Goal: Transaction & Acquisition: Book appointment/travel/reservation

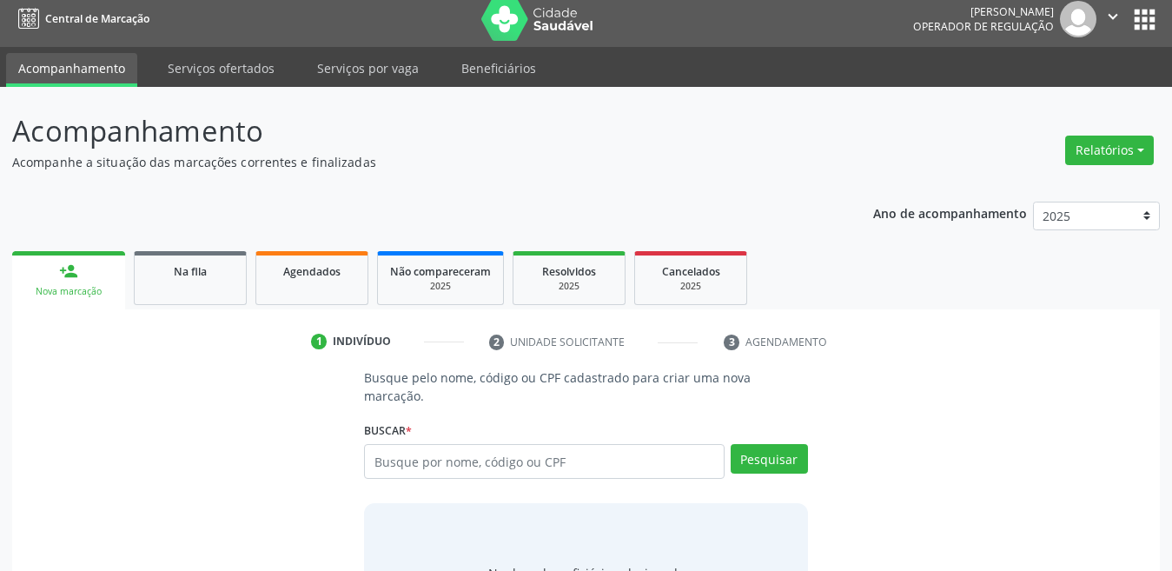
scroll to position [9, 0]
click at [453, 421] on div "Buscar * Busque por nome, código ou CPF Nenhum resultado encontrado para: " " D…" at bounding box center [586, 454] width 444 height 74
click at [455, 459] on input "text" at bounding box center [544, 461] width 360 height 35
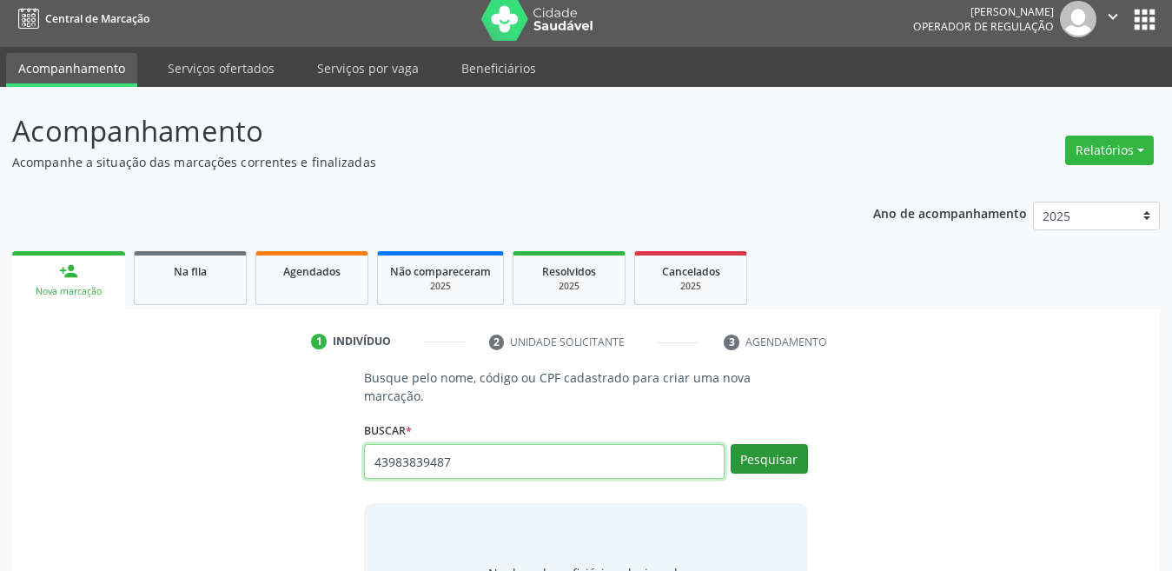
type input "43983839487"
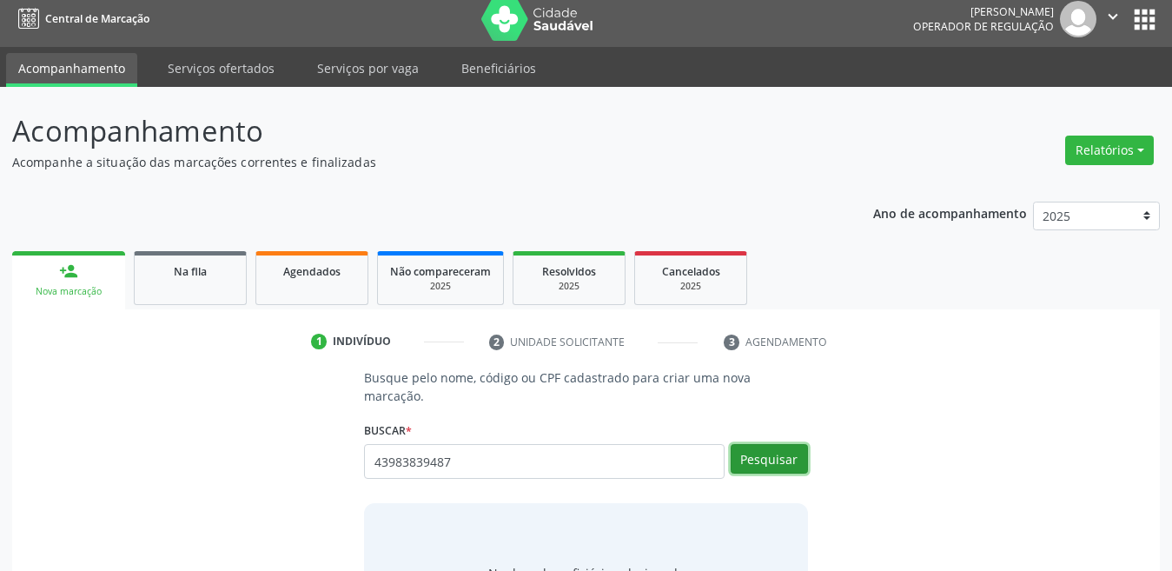
click at [755, 444] on button "Pesquisar" at bounding box center [768, 459] width 77 height 30
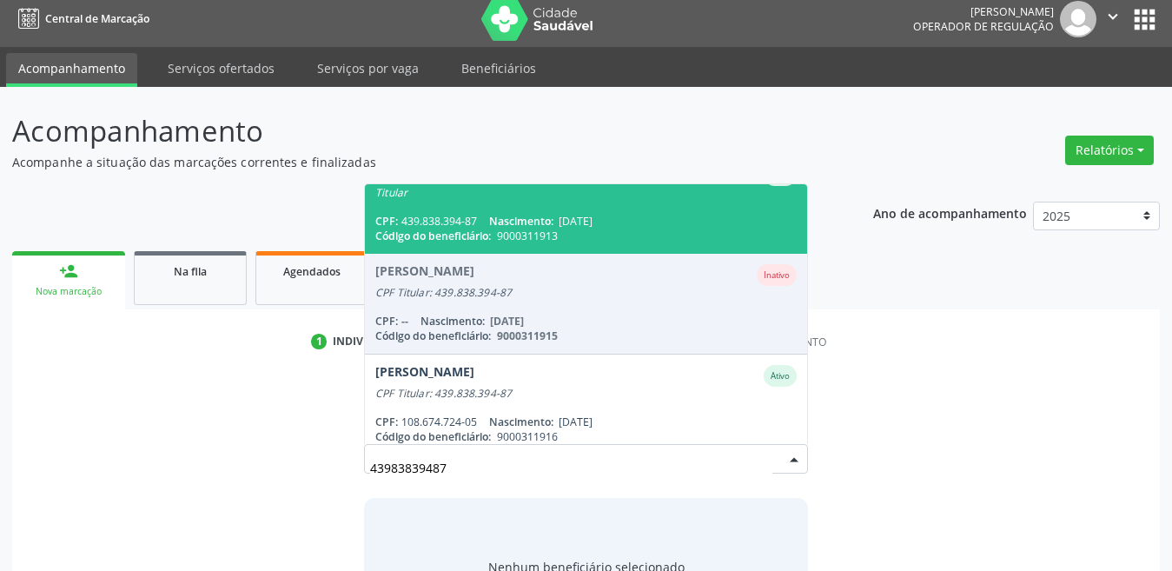
scroll to position [174, 0]
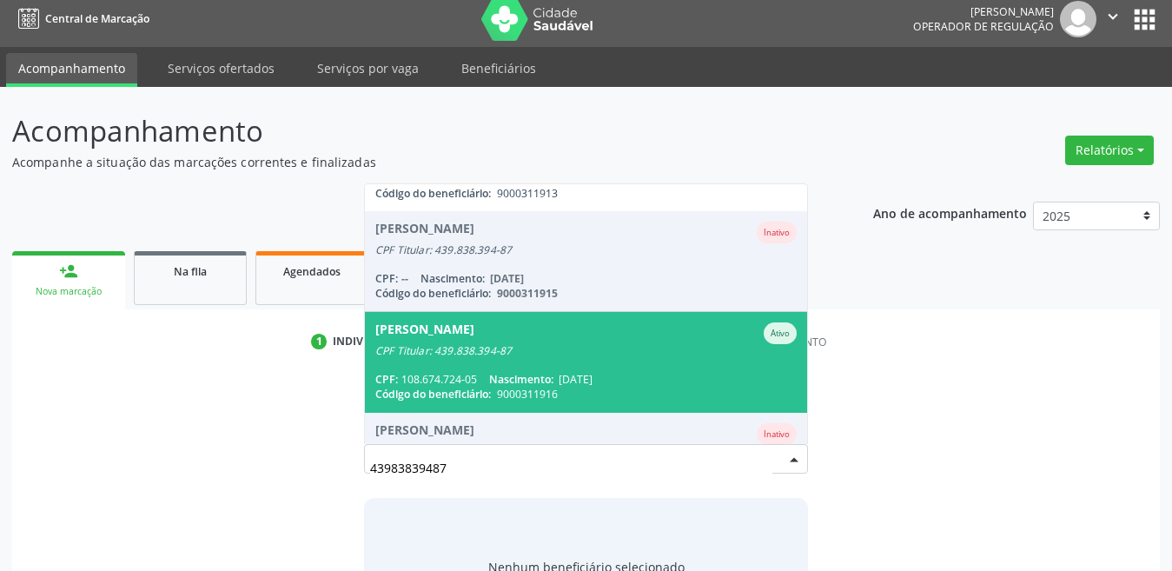
click at [474, 322] on div "Richard de Cassio de Oliveira Santos" at bounding box center [424, 333] width 99 height 22
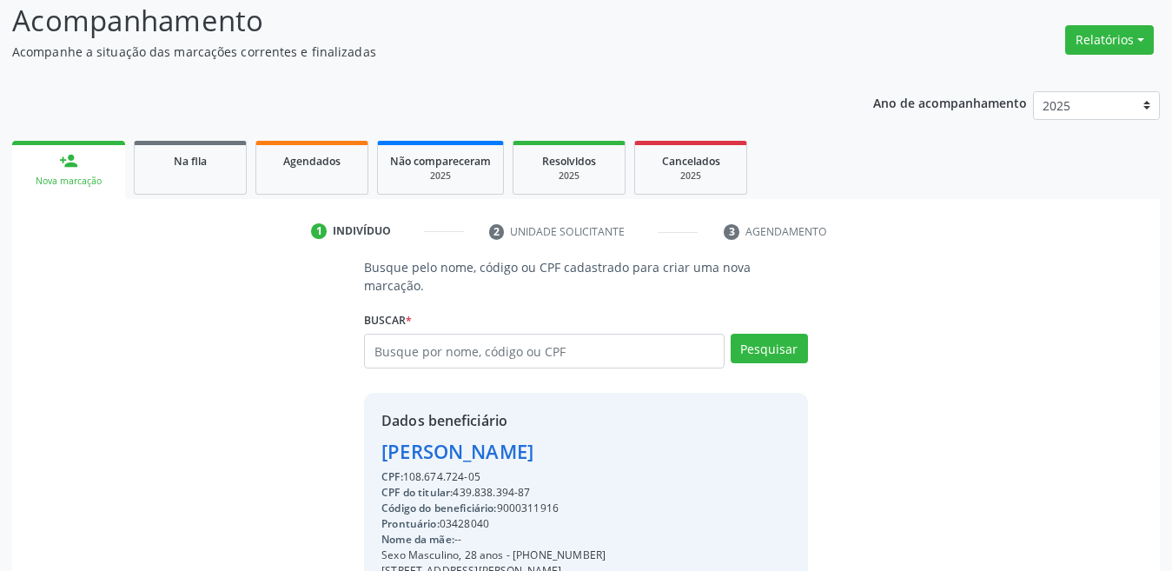
scroll to position [269, 0]
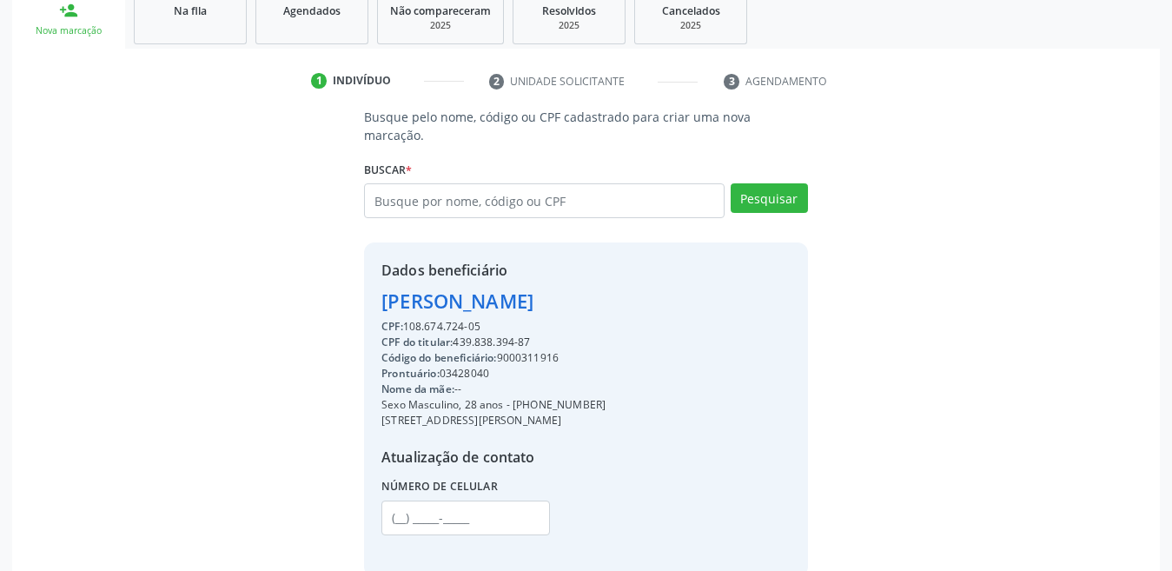
click at [524, 350] on div "Código do beneficiário: 9000311916" at bounding box center [493, 358] width 224 height 16
copy div "9000311916"
click at [462, 183] on input "text" at bounding box center [544, 200] width 360 height 35
type input "58321683487"
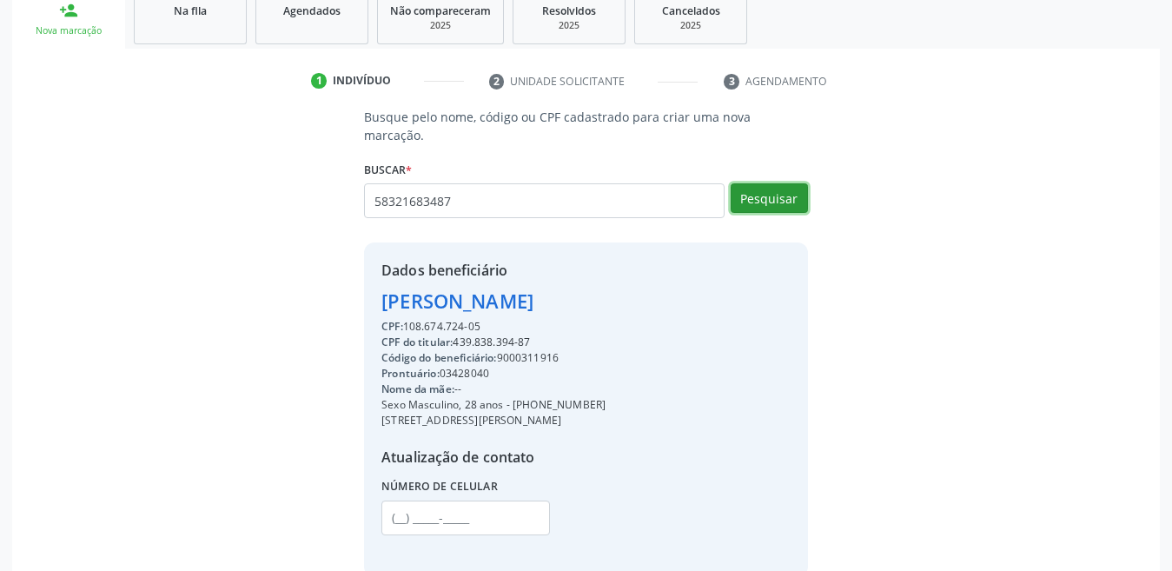
click at [767, 183] on button "Pesquisar" at bounding box center [768, 198] width 77 height 30
type input "58321683487"
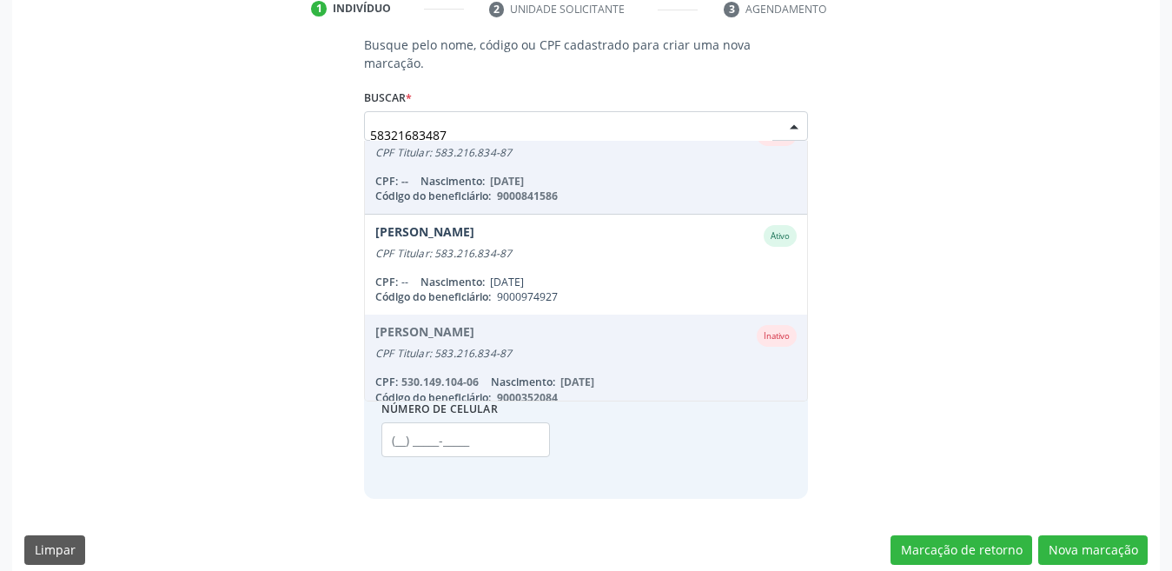
scroll to position [0, 0]
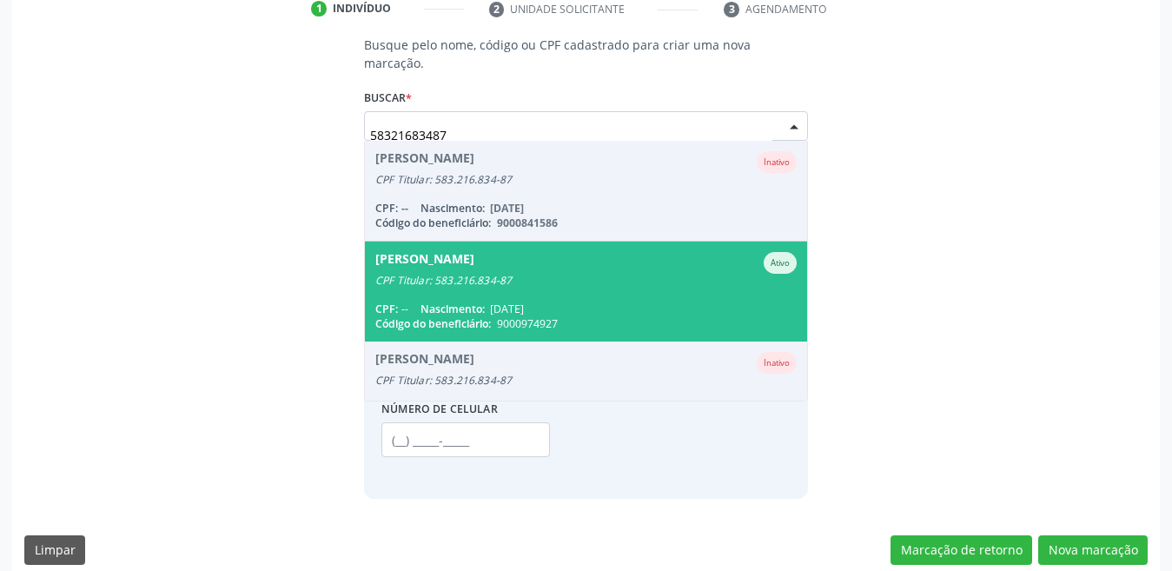
click at [487, 281] on span "Joao Arthur Vasconcelos Amorim Ativo CPF Titular: 583.216.834-87 CPF: -- Nascim…" at bounding box center [586, 291] width 442 height 100
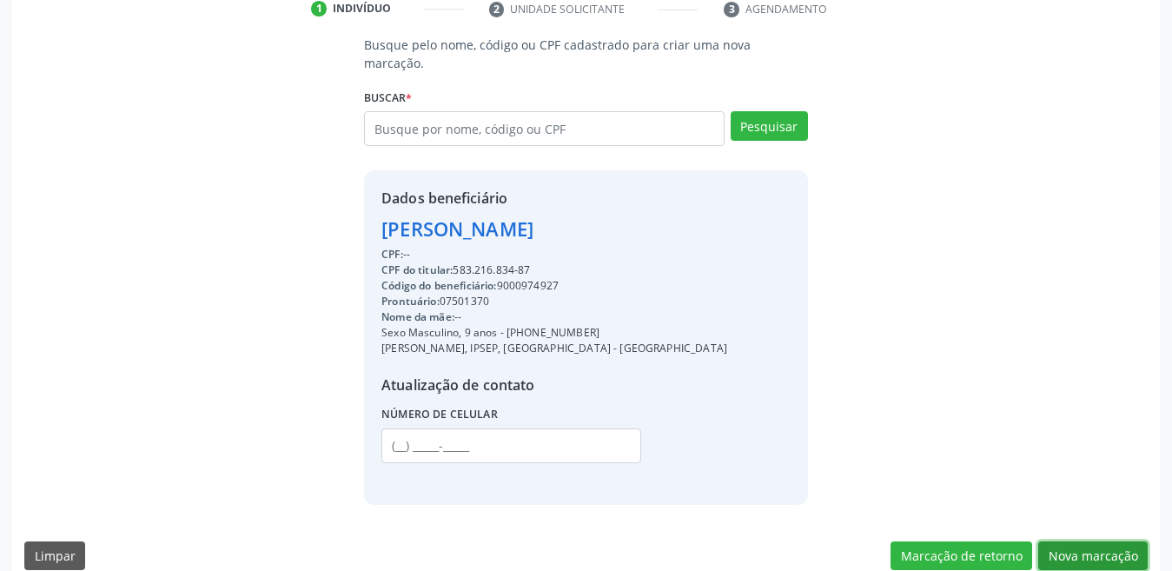
click at [1094, 541] on button "Nova marcação" at bounding box center [1092, 556] width 109 height 30
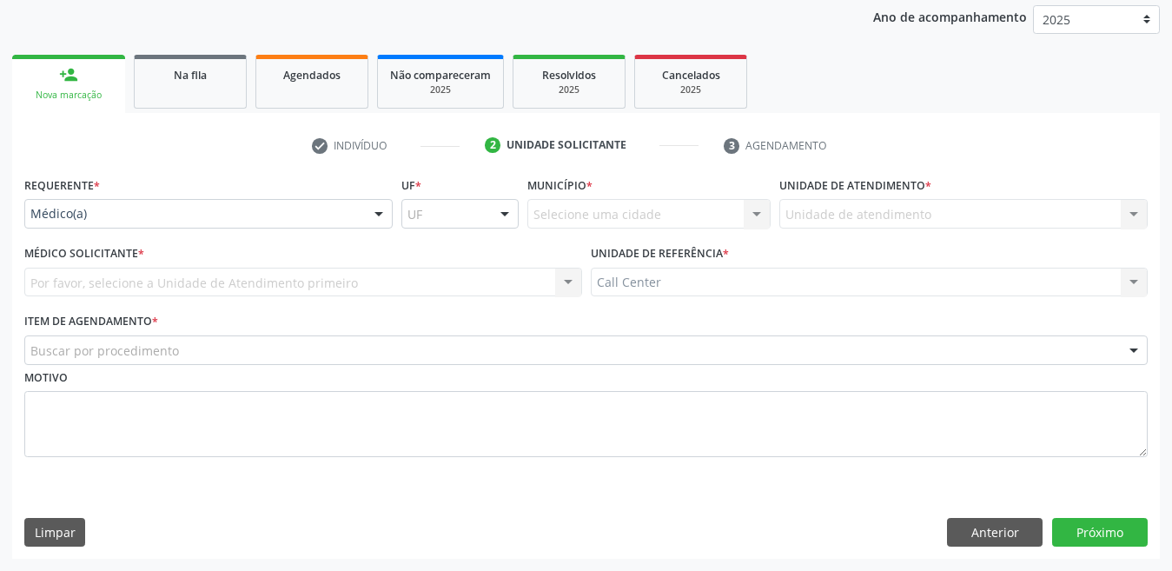
scroll to position [205, 0]
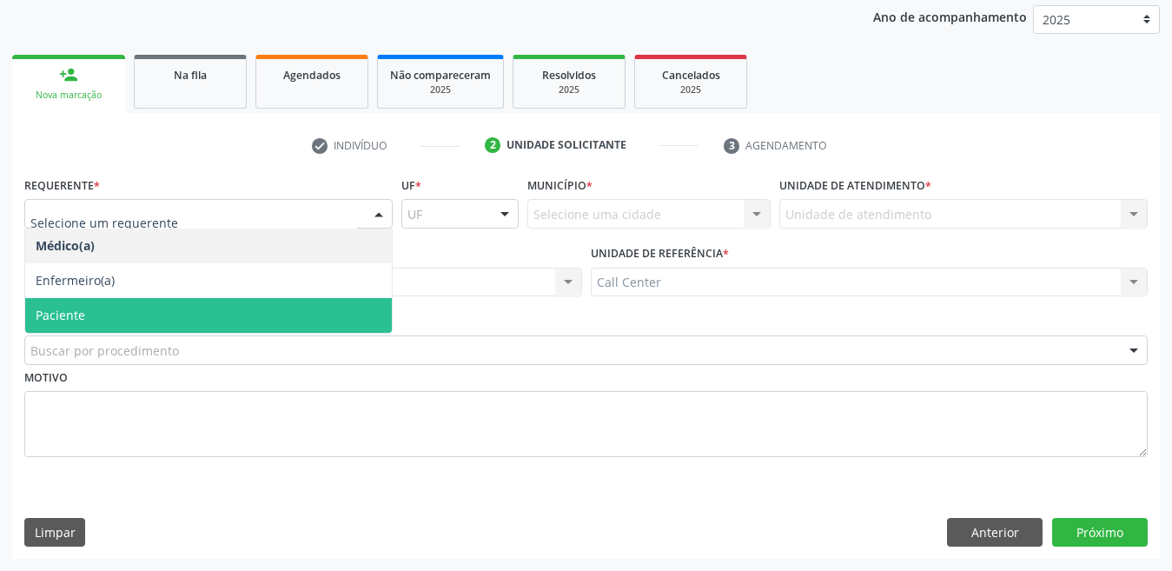
click at [104, 314] on span "Paciente" at bounding box center [208, 315] width 366 height 35
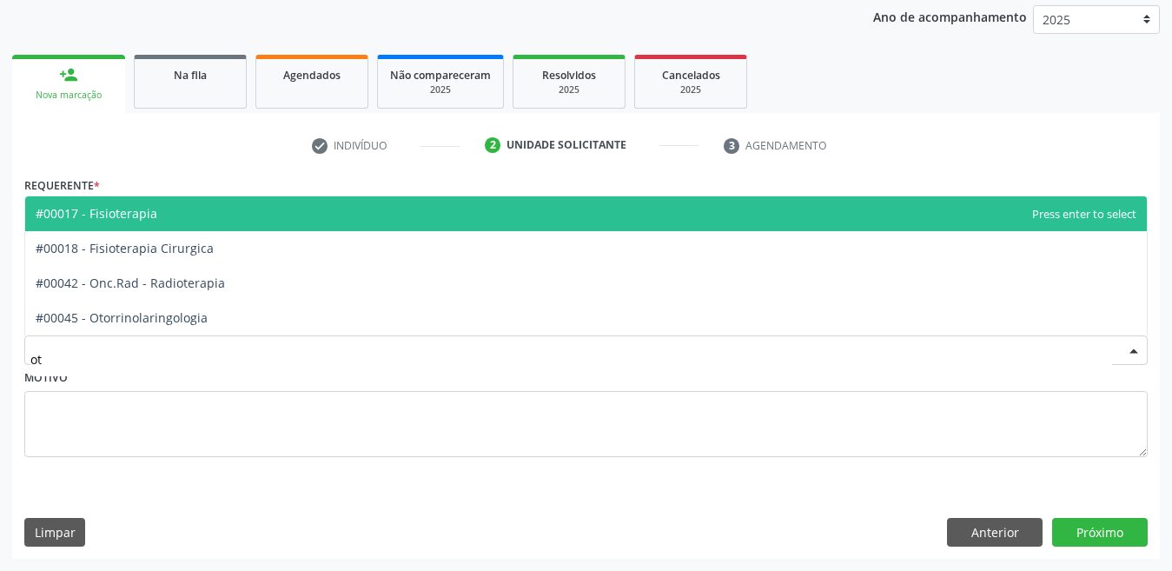
type input "oto"
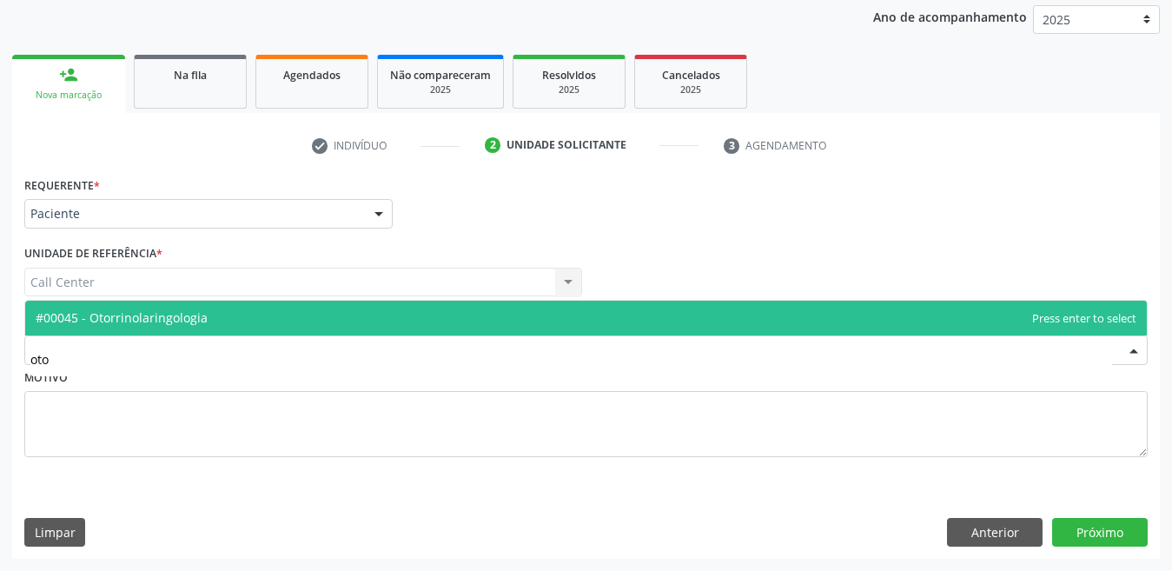
click at [150, 313] on span "#00045 - Otorrinolaringologia" at bounding box center [122, 317] width 172 height 17
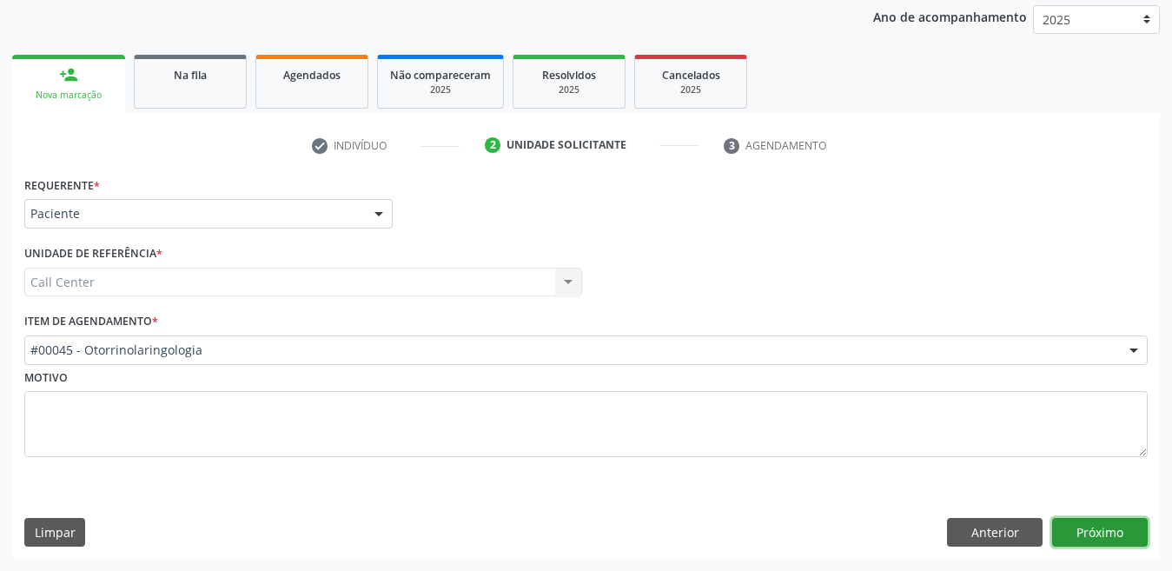
click at [1078, 530] on button "Próximo" at bounding box center [1100, 533] width 96 height 30
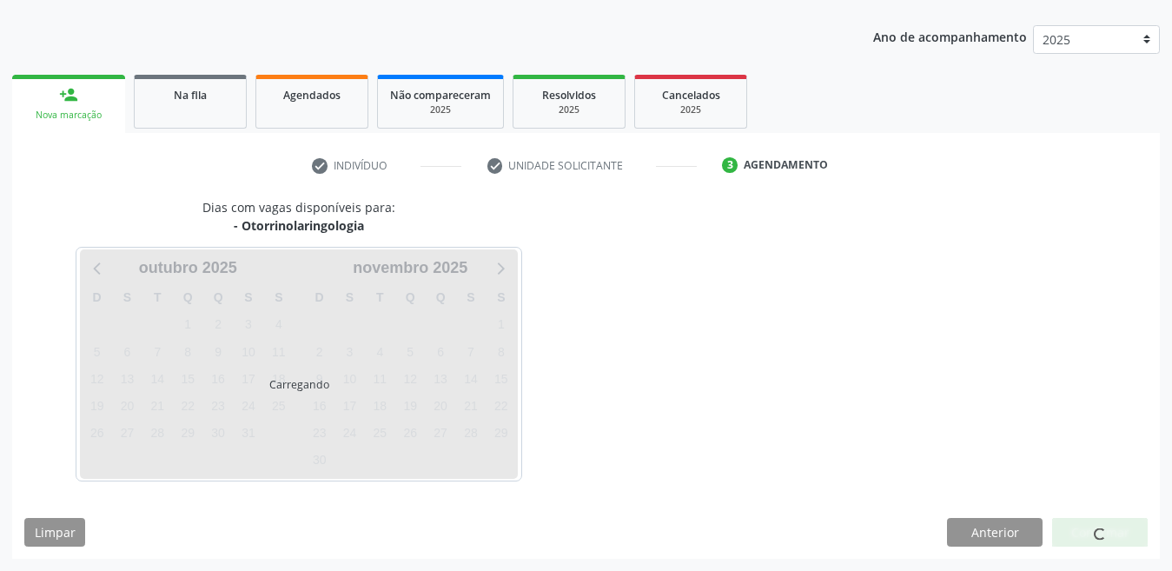
scroll to position [185, 0]
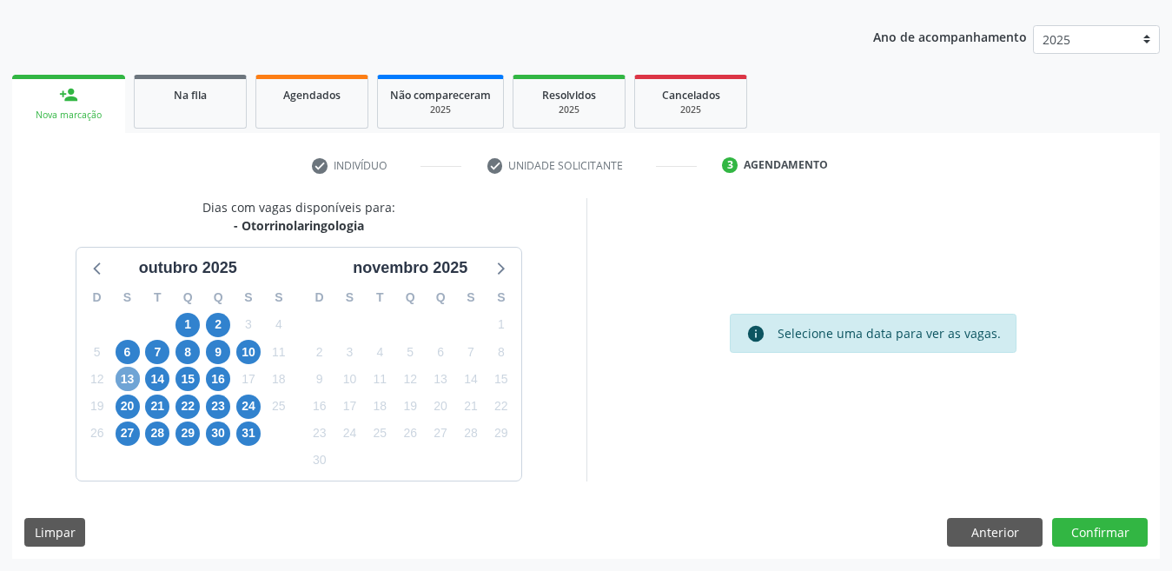
click at [126, 378] on span "13" at bounding box center [128, 378] width 24 height 24
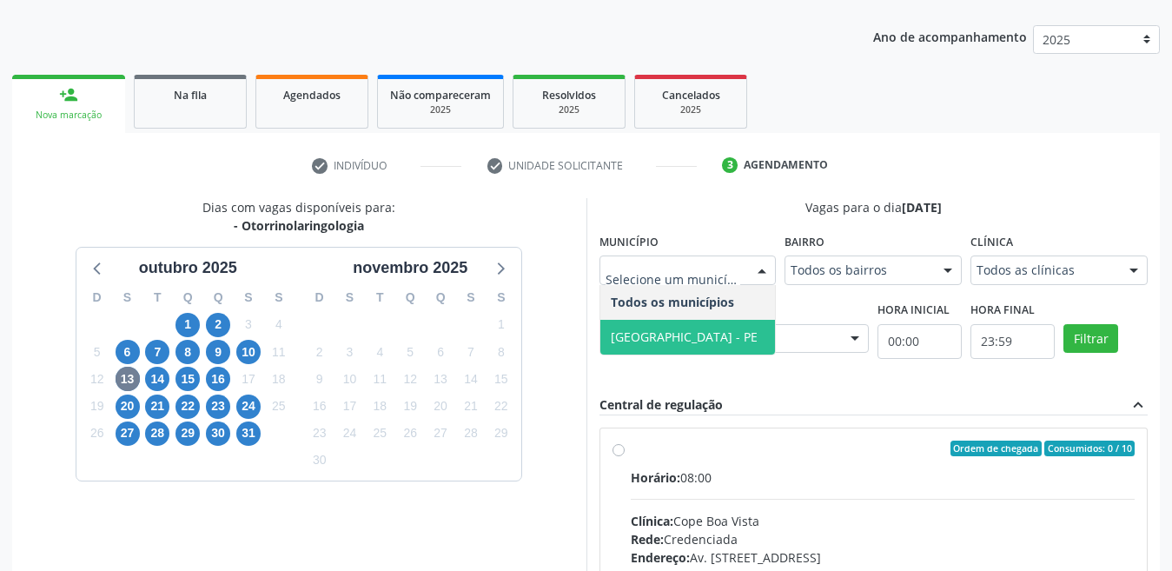
click at [657, 327] on span "[GEOGRAPHIC_DATA] - PE" at bounding box center [687, 337] width 175 height 35
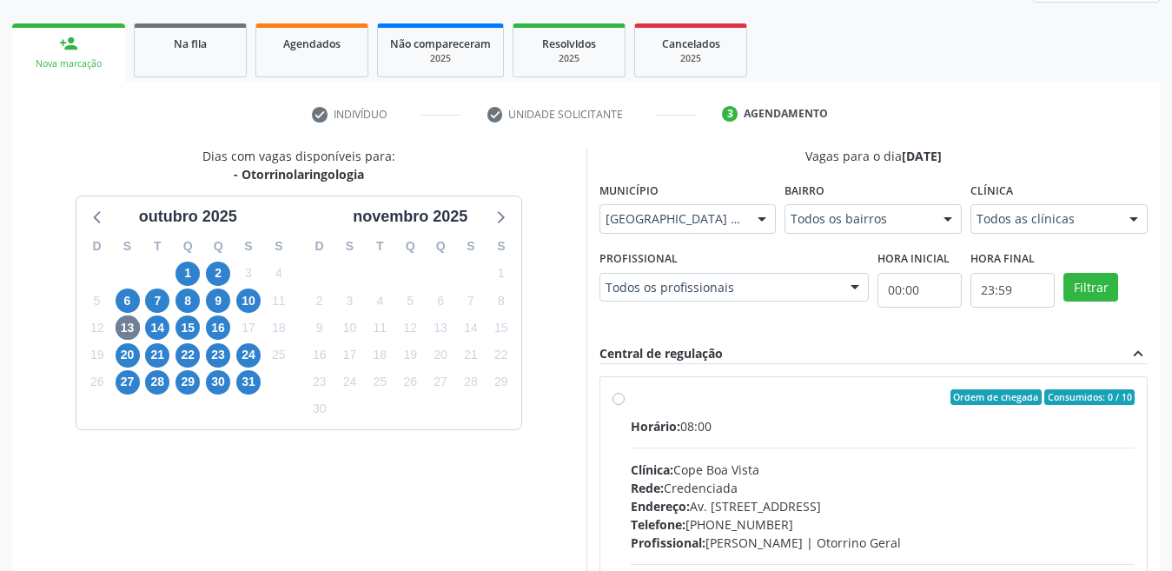
scroll to position [436, 0]
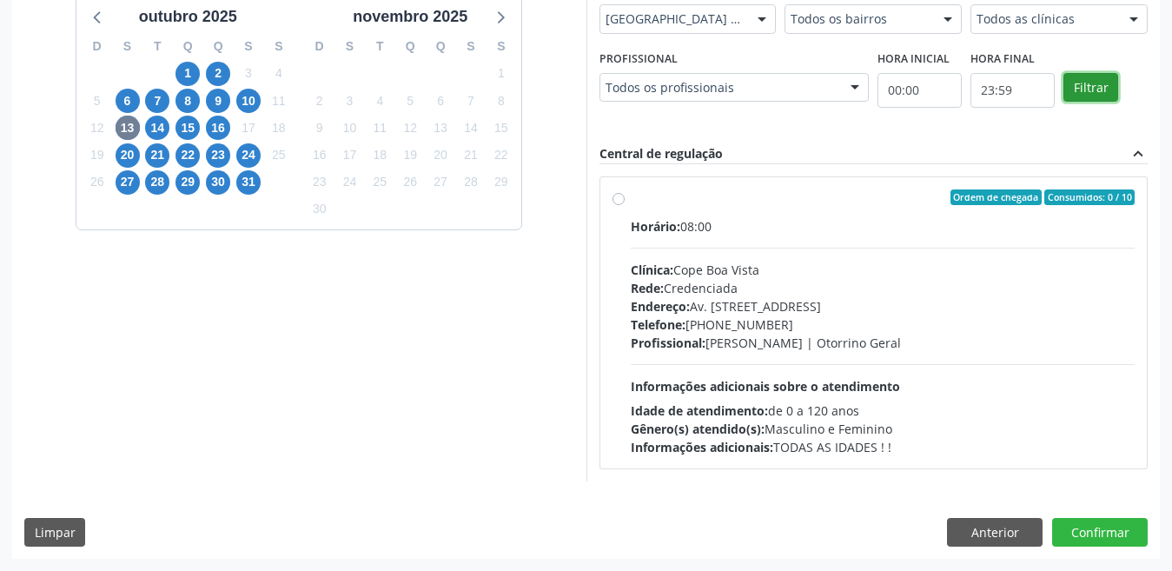
click at [1069, 96] on button "Filtrar" at bounding box center [1090, 88] width 55 height 30
click at [631, 199] on label "Ordem de chegada Consumidos: 0 / 10 Horário: 08:00 Clínica: Cope Boa Vista Rede…" at bounding box center [883, 322] width 505 height 267
click at [618, 199] on input "Ordem de chegada Consumidos: 0 / 10 Horário: 08:00 Clínica: Cope Boa Vista Rede…" at bounding box center [618, 197] width 12 height 16
radio input "true"
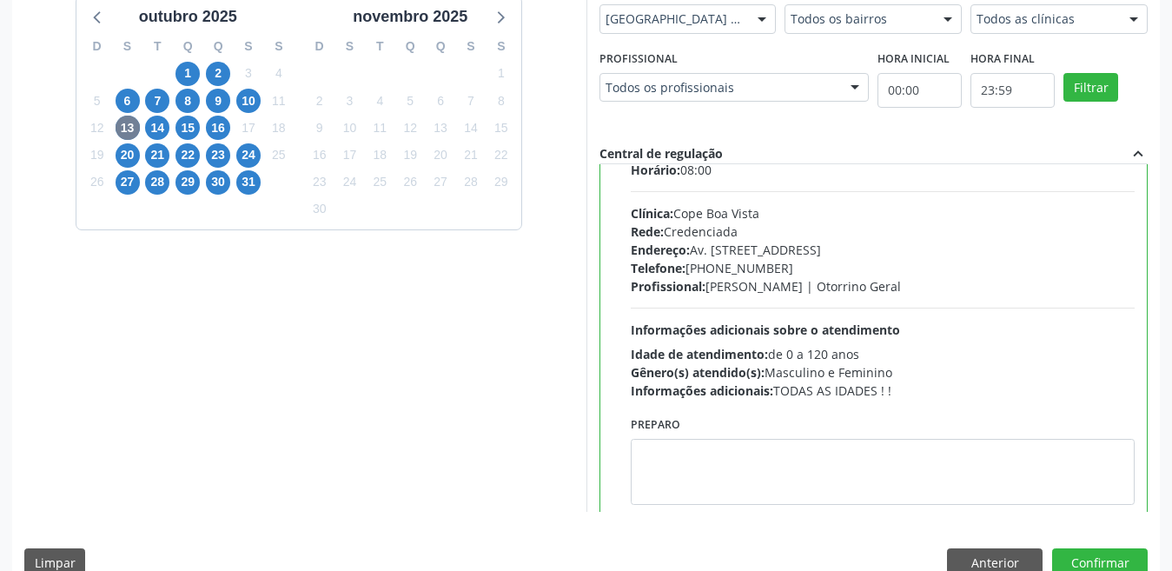
scroll to position [86, 0]
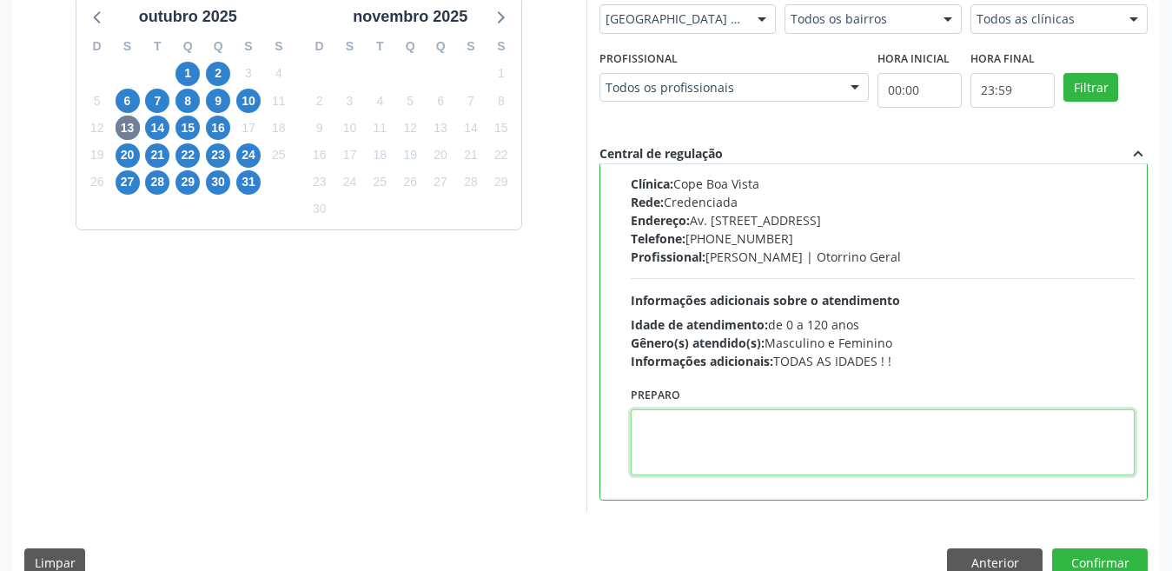
paste textarea "Telefone: +55 81 99856-7397"
type textarea "Telefone: +55 81 99856-7397"
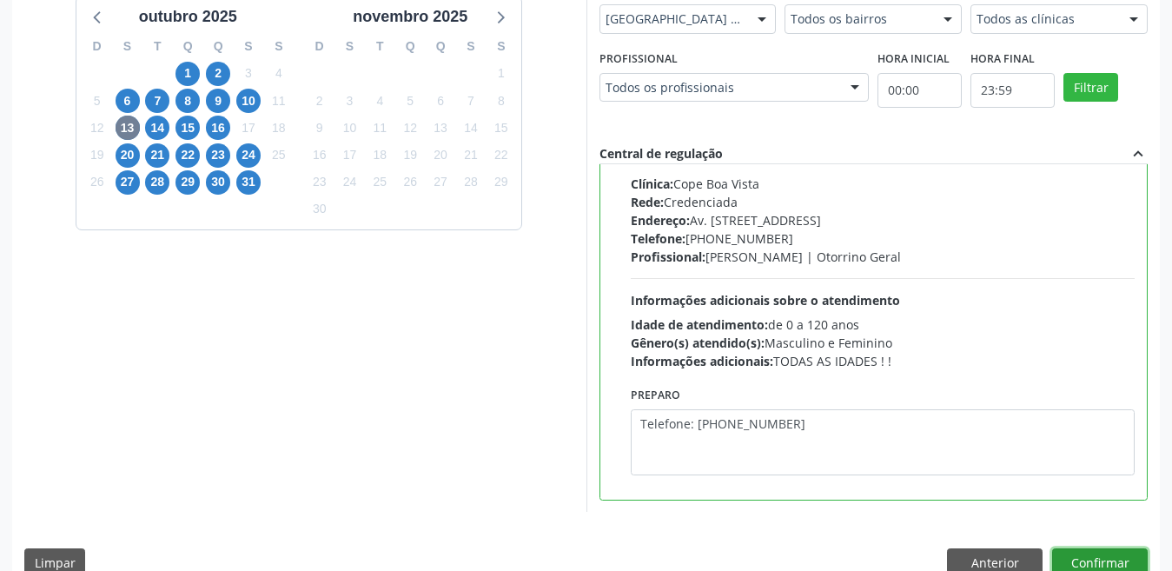
click at [1083, 552] on button "Confirmar" at bounding box center [1100, 563] width 96 height 30
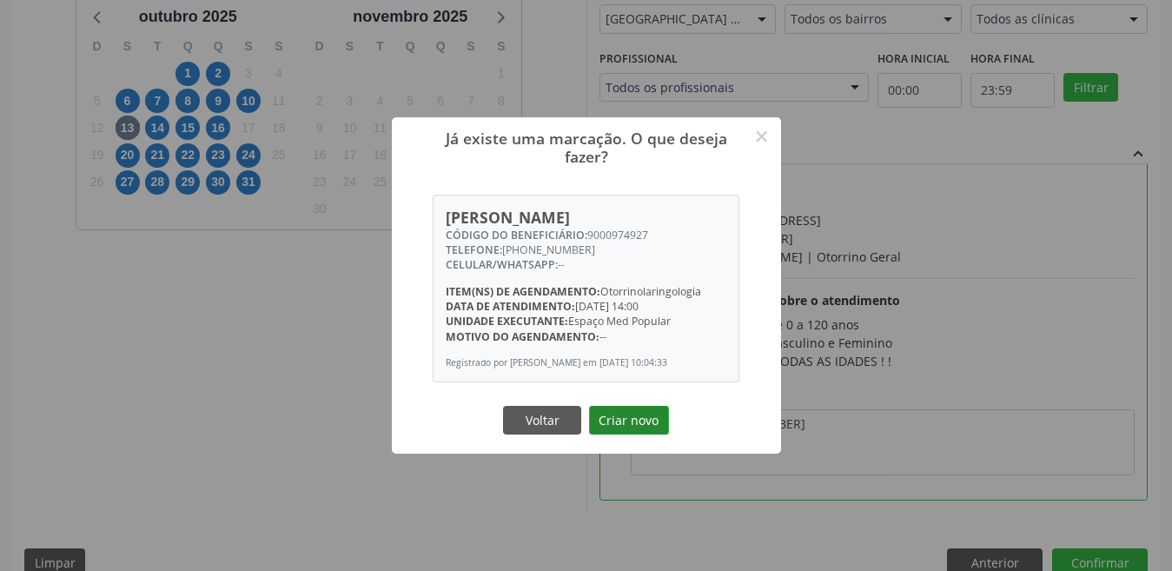
click at [625, 419] on button "Criar novo" at bounding box center [629, 421] width 80 height 30
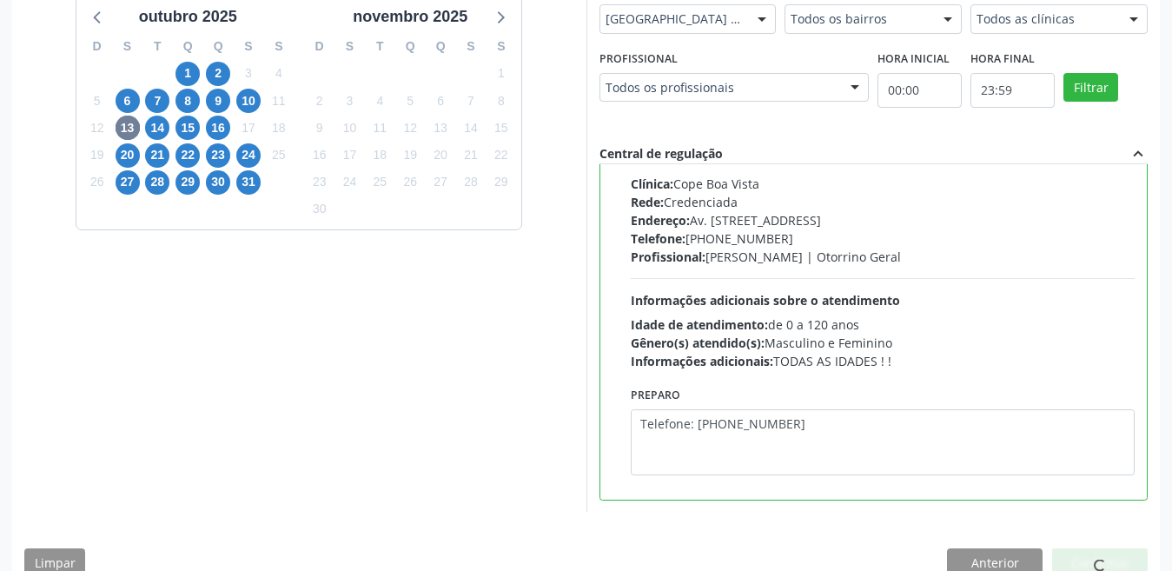
scroll to position [9, 0]
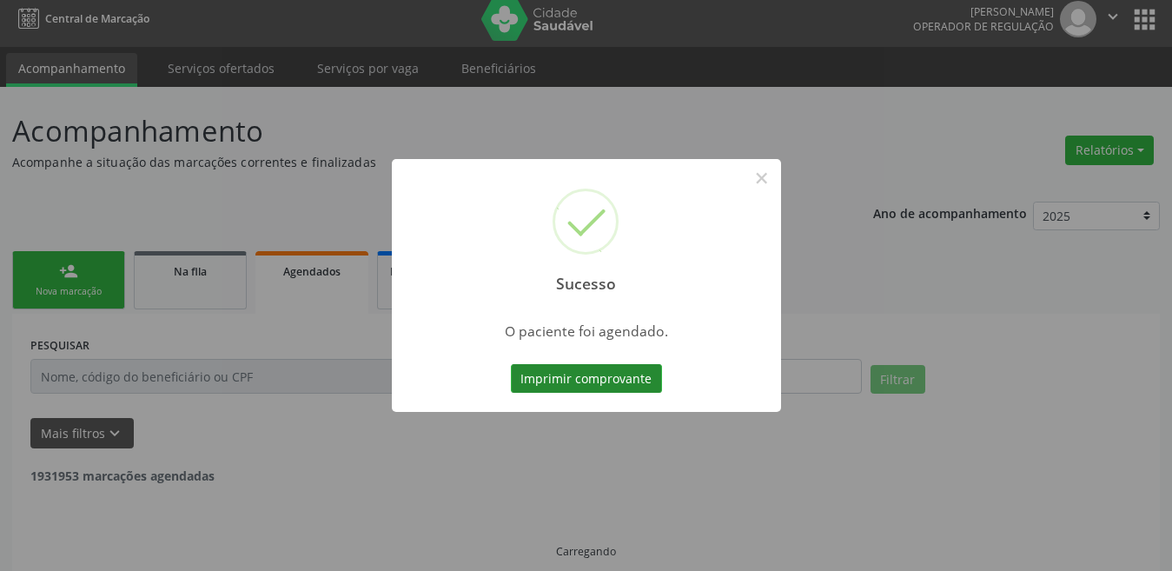
click at [598, 377] on button "Imprimir comprovante" at bounding box center [586, 379] width 151 height 30
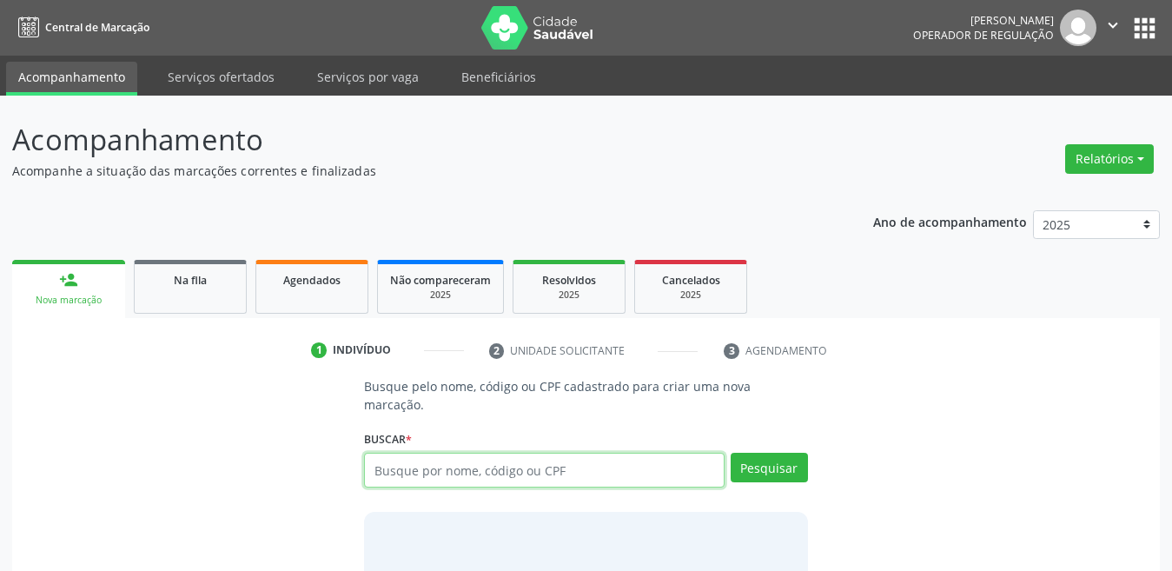
click at [409, 452] on input "text" at bounding box center [544, 469] width 360 height 35
type input "34594914420"
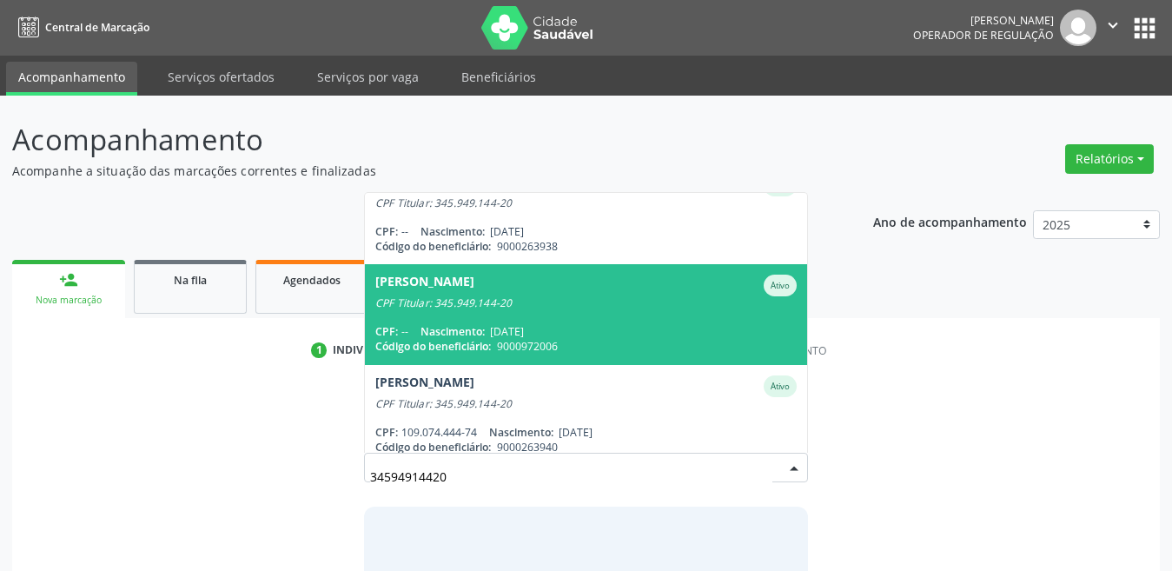
scroll to position [261, 0]
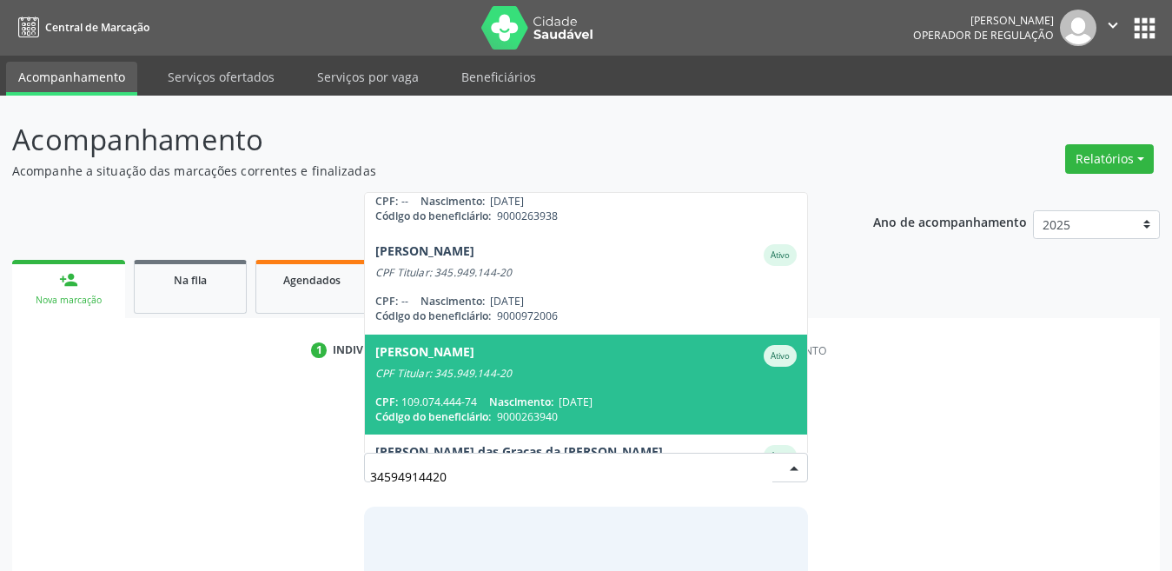
click at [505, 366] on div "CPF Titular: 345.949.144-20" at bounding box center [585, 373] width 421 height 14
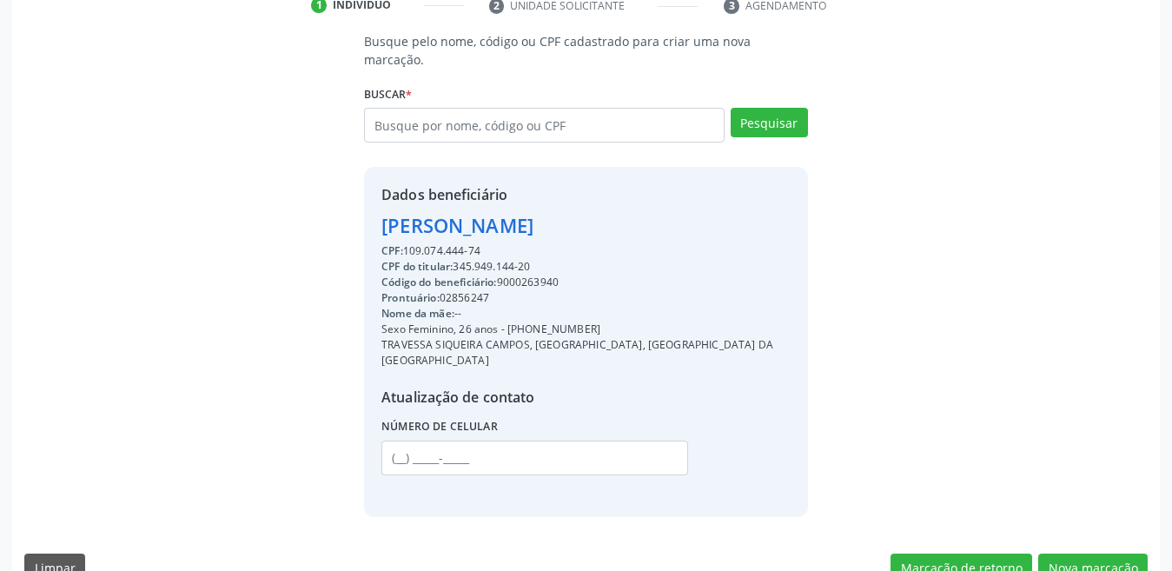
scroll to position [347, 0]
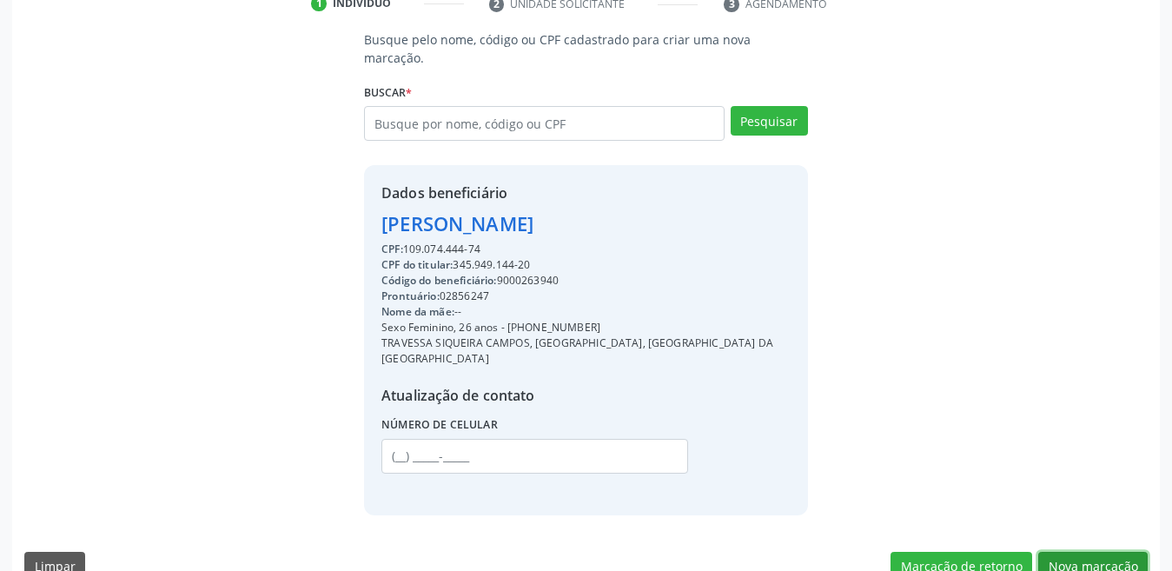
click at [1116, 551] on button "Nova marcação" at bounding box center [1092, 566] width 109 height 30
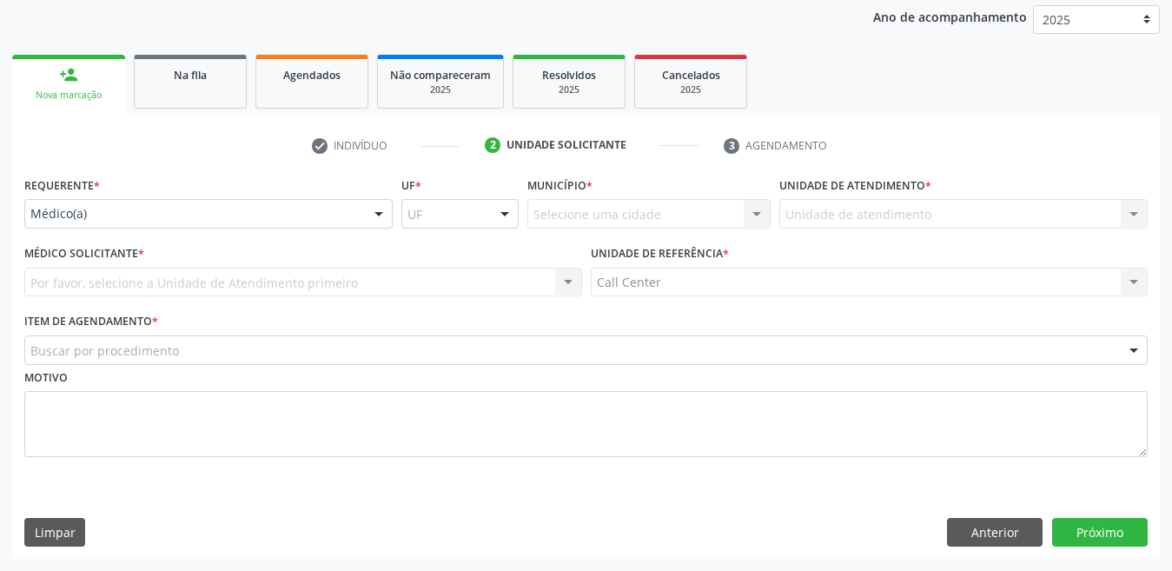
scroll to position [205, 0]
click at [287, 201] on div "Médico(a)" at bounding box center [208, 214] width 368 height 30
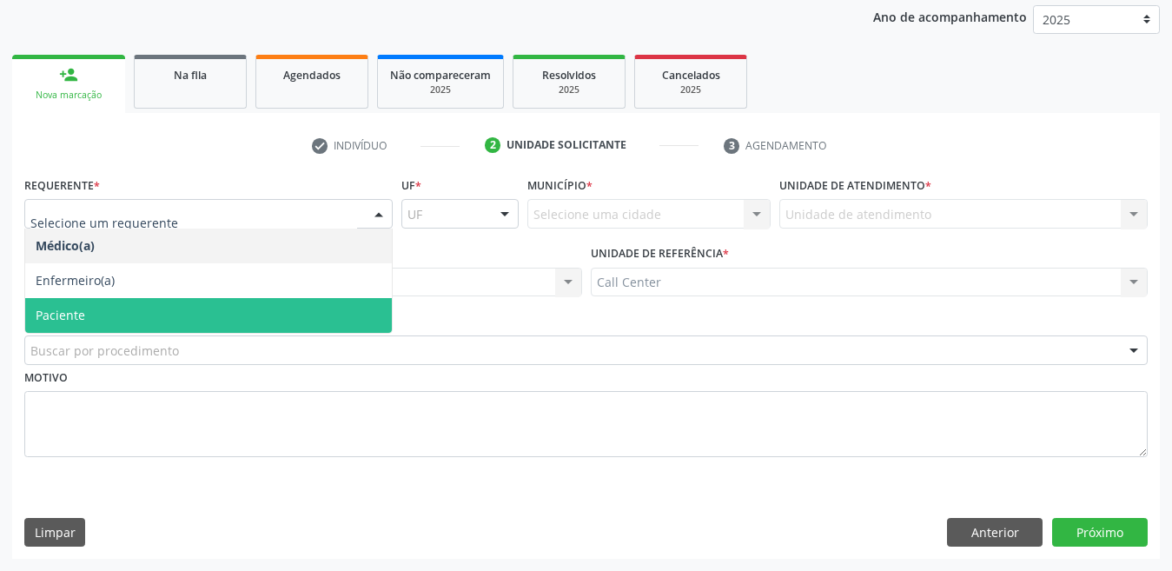
click at [122, 316] on span "Paciente" at bounding box center [208, 315] width 366 height 35
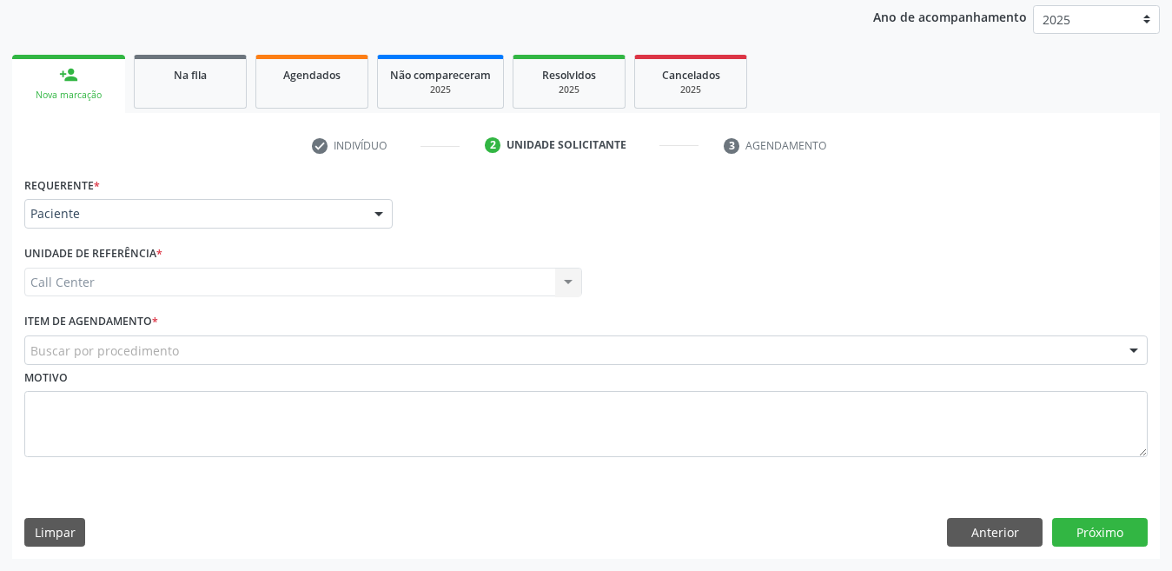
click at [124, 338] on div "Buscar por procedimento" at bounding box center [585, 350] width 1123 height 30
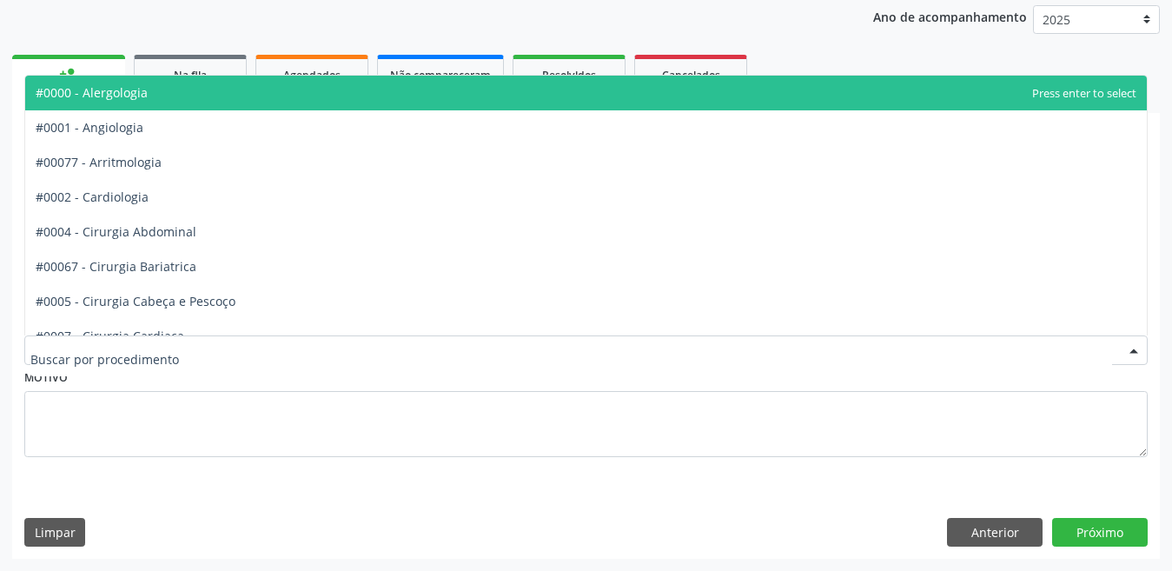
drag, startPoint x: 125, startPoint y: 338, endPoint x: 154, endPoint y: 360, distance: 36.0
click at [154, 360] on input "text" at bounding box center [570, 358] width 1081 height 35
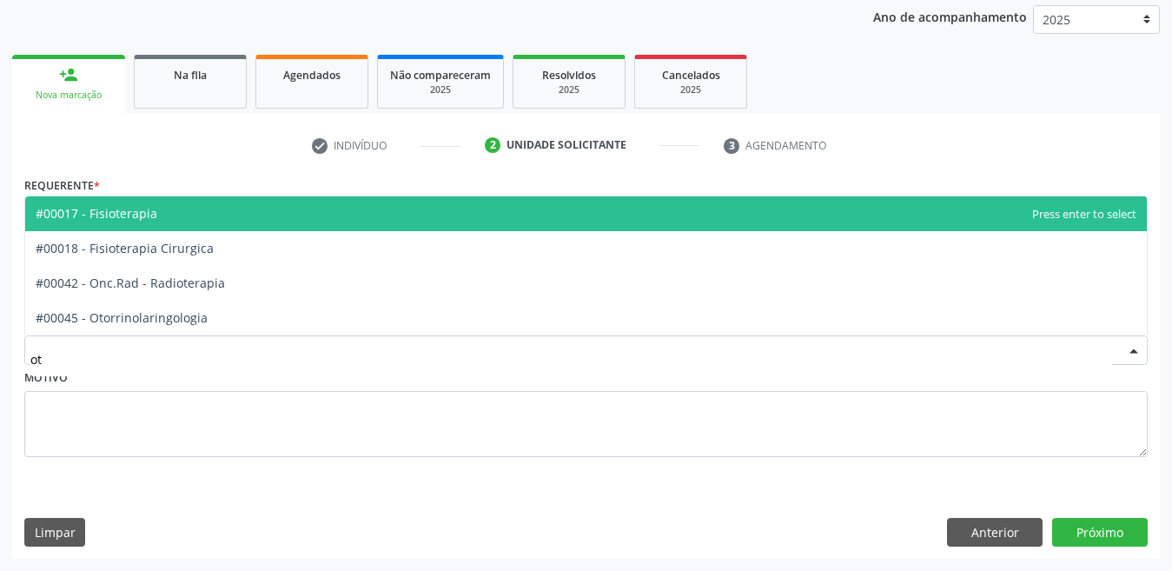
type input "oto"
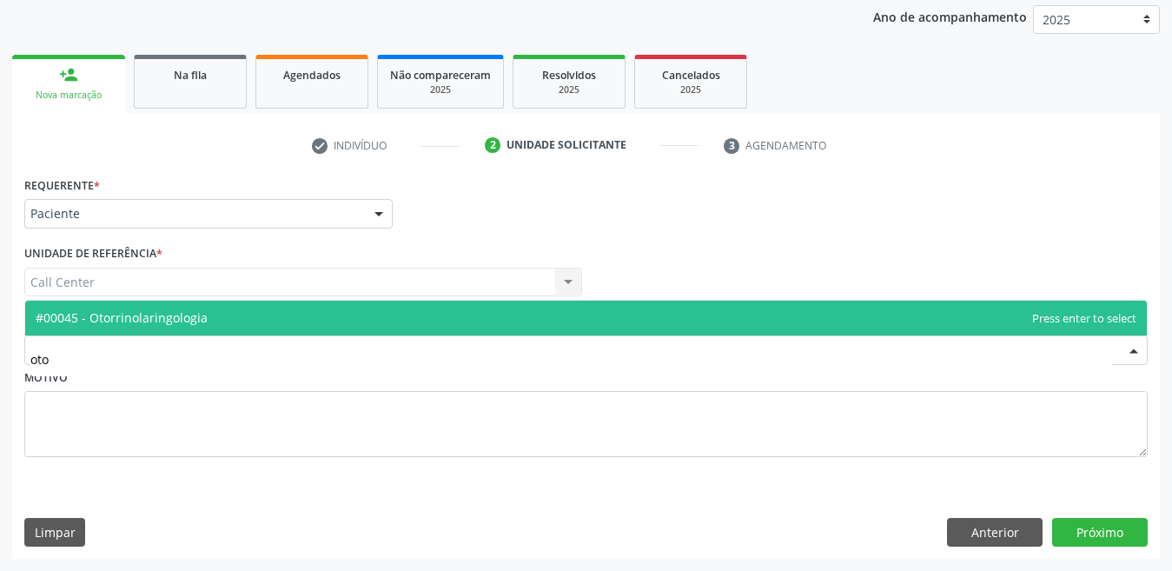
click at [187, 312] on span "#00045 - Otorrinolaringologia" at bounding box center [122, 317] width 172 height 17
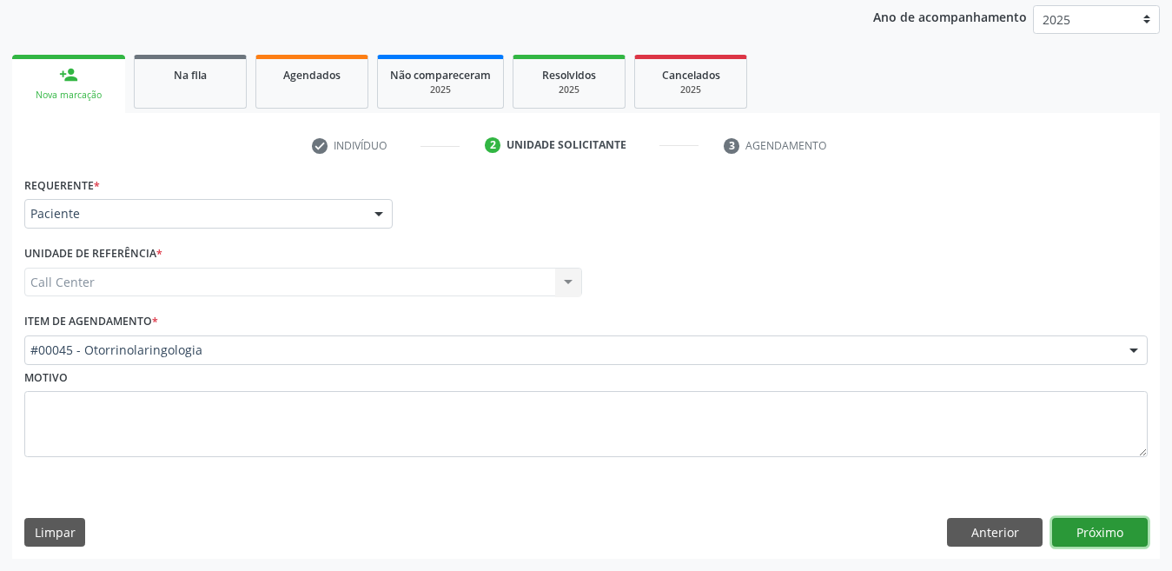
click at [1082, 544] on button "Próximo" at bounding box center [1100, 533] width 96 height 30
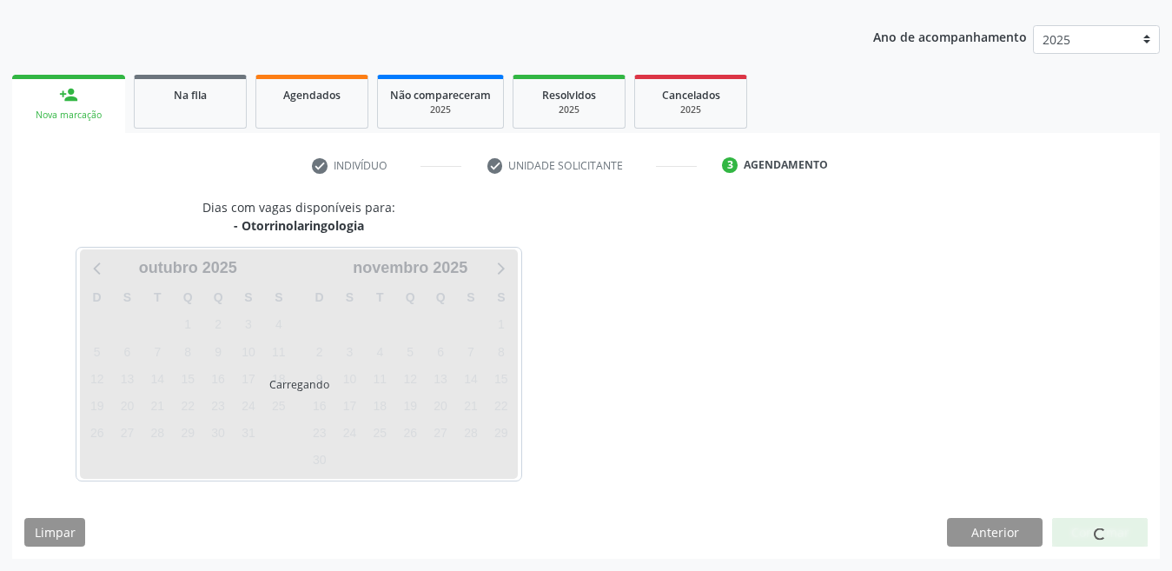
scroll to position [185, 0]
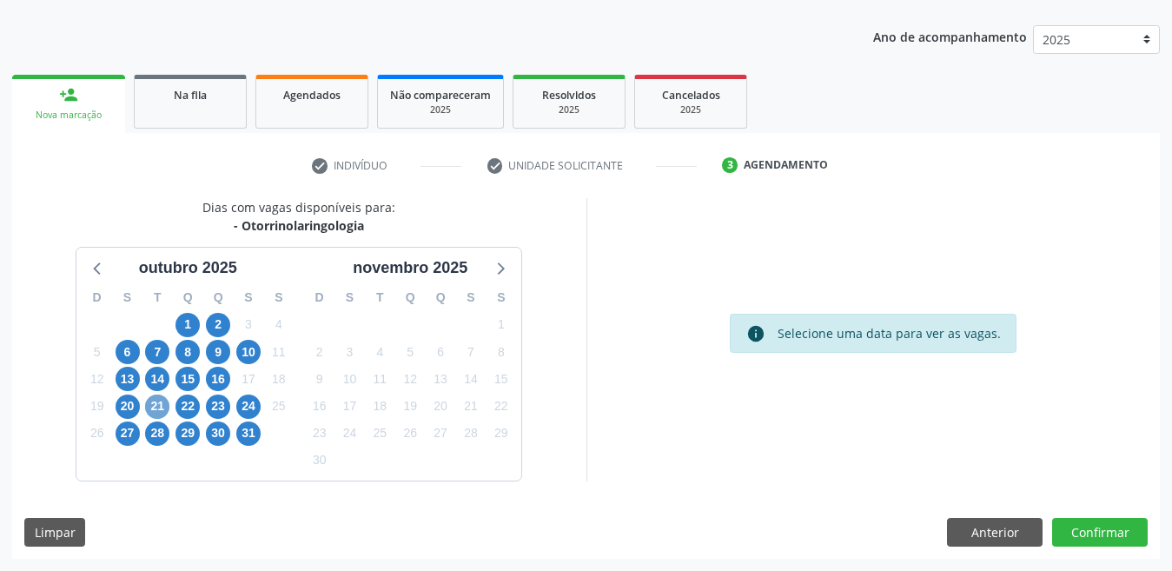
click at [157, 406] on span "21" at bounding box center [157, 406] width 24 height 24
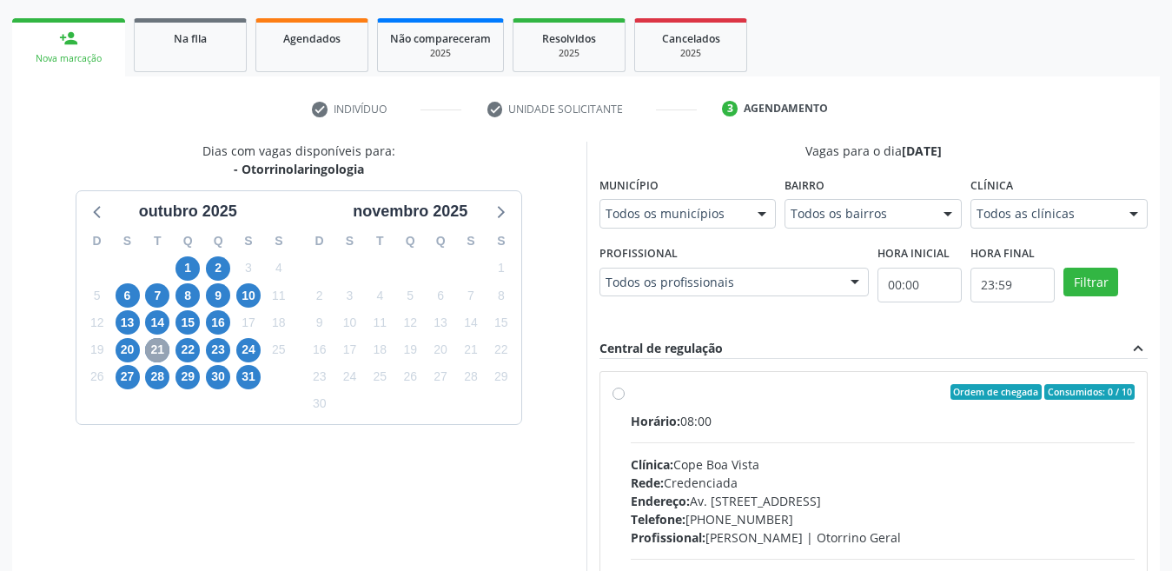
scroll to position [272, 0]
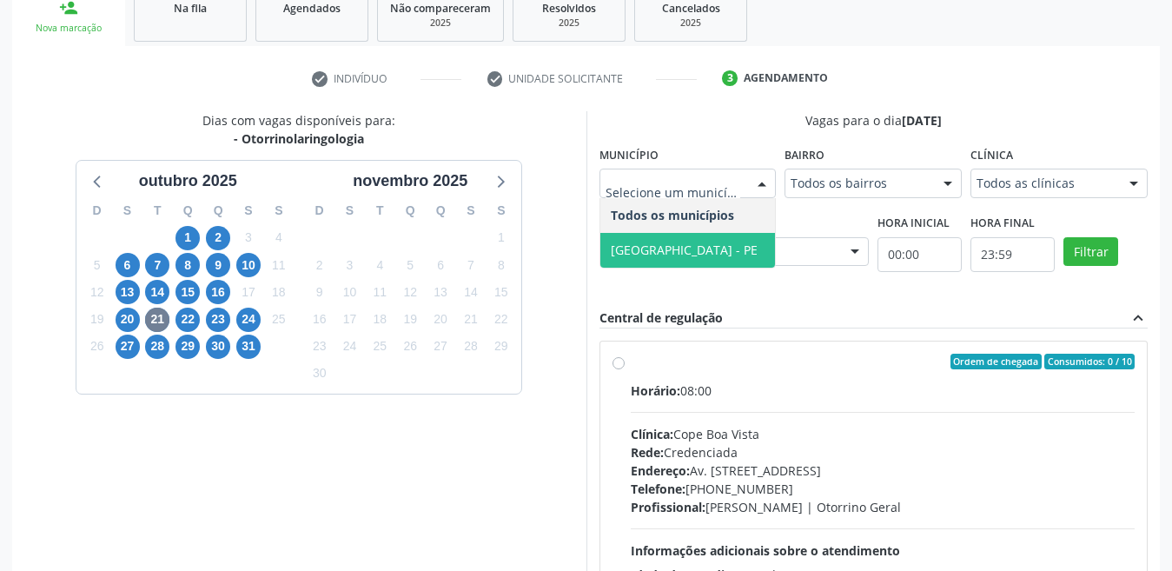
click at [688, 246] on span "[GEOGRAPHIC_DATA] - PE" at bounding box center [687, 250] width 175 height 35
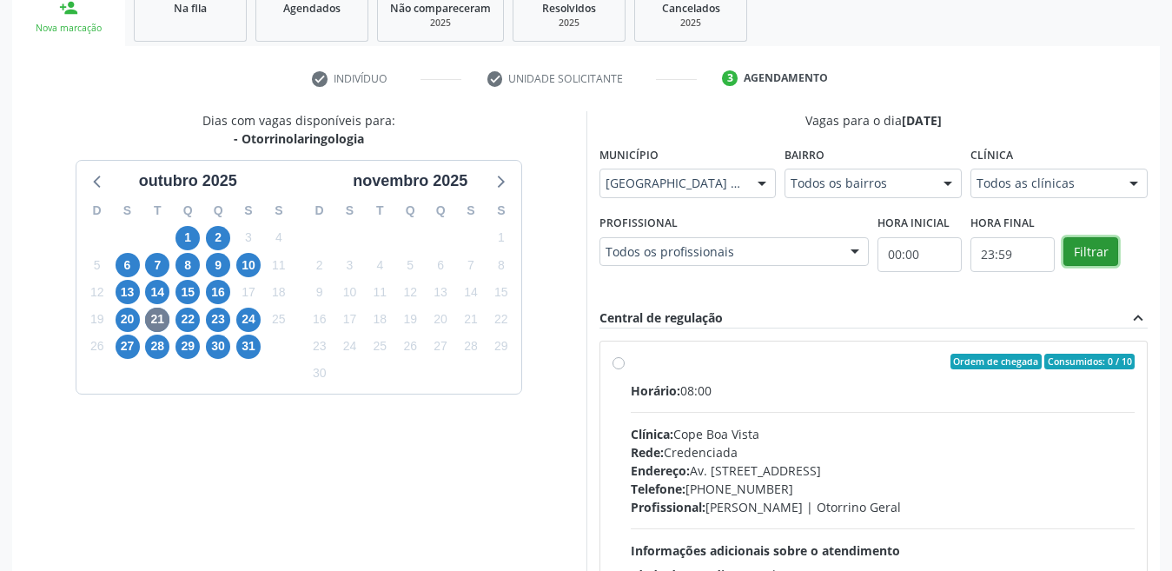
click at [1076, 248] on button "Filtrar" at bounding box center [1090, 252] width 55 height 30
click at [639, 339] on div "Ordem de chegada Consumidos: 0 / 10 Horário: 08:00 Clínica: Cope Boa Vista Rede…" at bounding box center [873, 486] width 549 height 317
click at [631, 360] on label "Ordem de chegada Consumidos: 0 / 10 Horário: 08:00 Clínica: Cope Boa Vista Rede…" at bounding box center [883, 486] width 505 height 267
click at [617, 360] on input "Ordem de chegada Consumidos: 0 / 10 Horário: 08:00 Clínica: Cope Boa Vista Rede…" at bounding box center [618, 361] width 12 height 16
radio input "true"
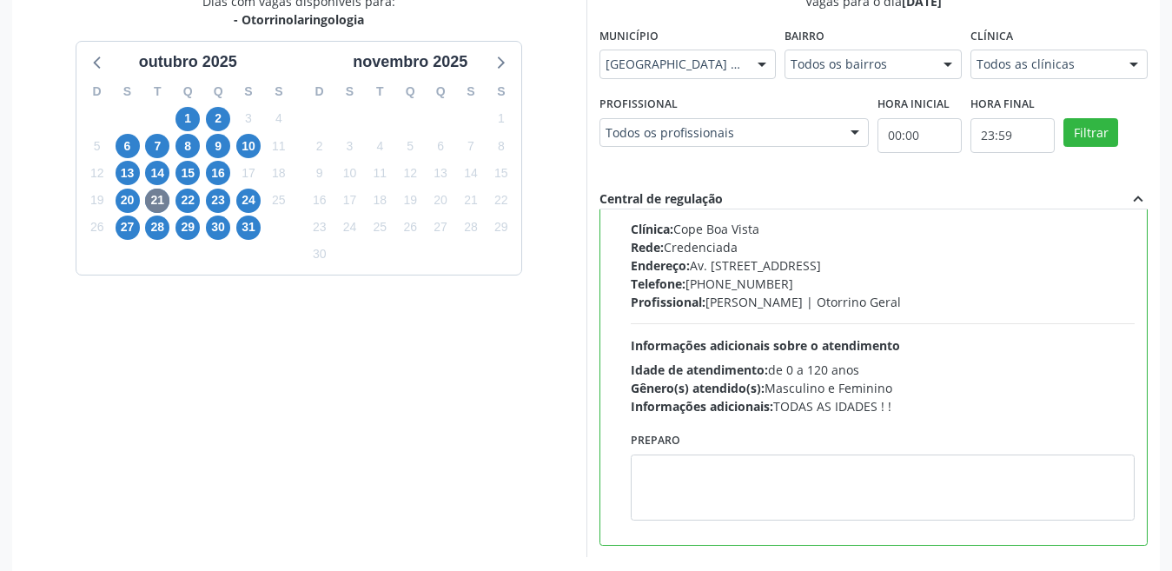
scroll to position [467, 0]
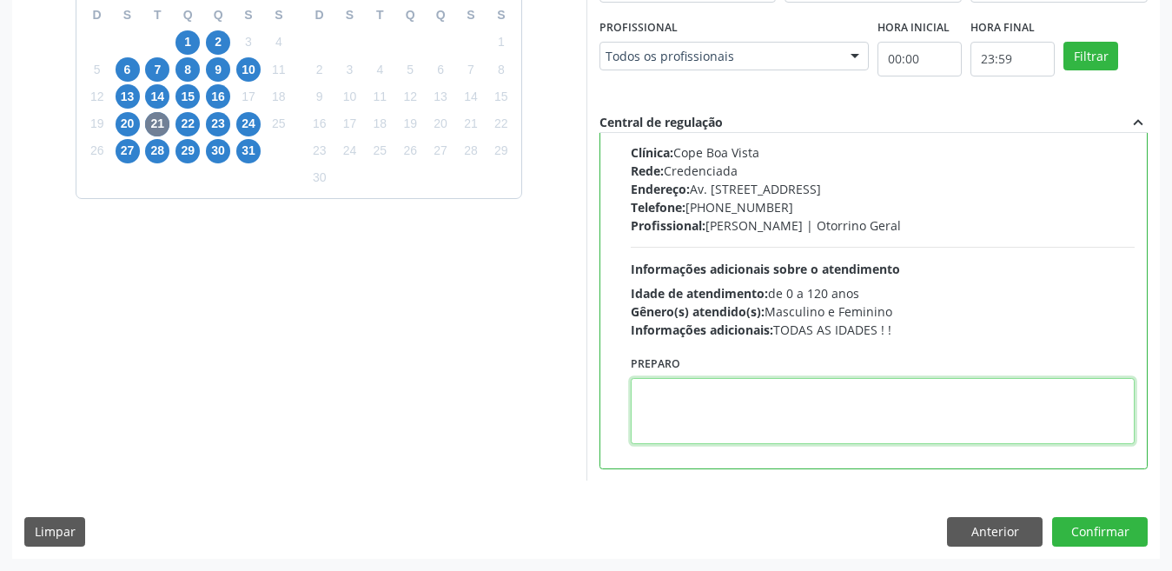
click at [733, 411] on textarea at bounding box center [883, 411] width 505 height 66
paste textarea "Telefone: [PHONE_NUMBER]"
type textarea "Telefone: [PHONE_NUMBER]"
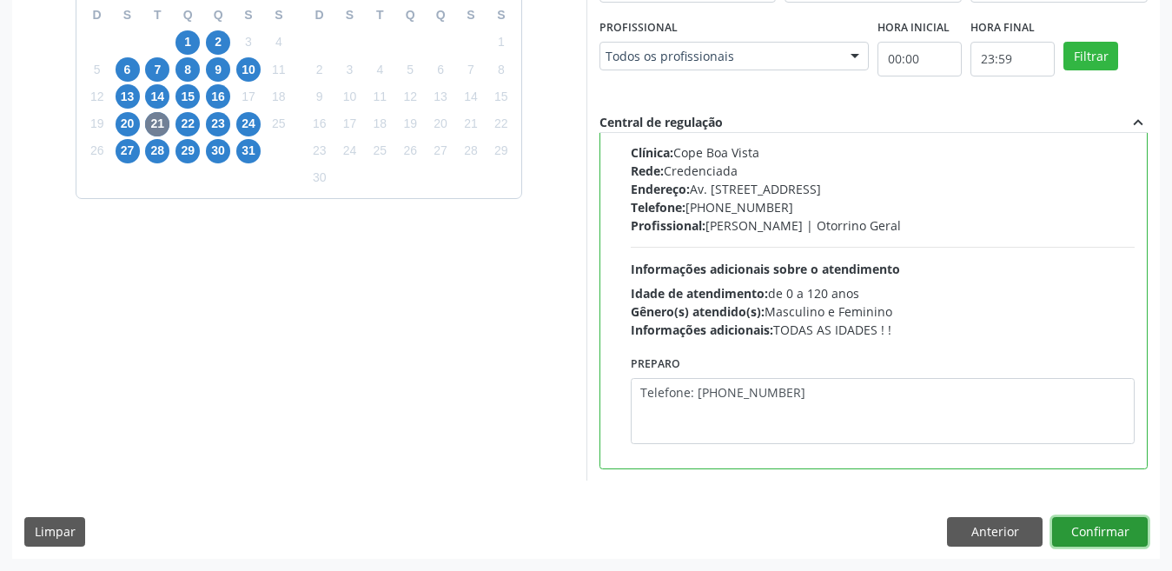
click at [1096, 534] on button "Confirmar" at bounding box center [1100, 532] width 96 height 30
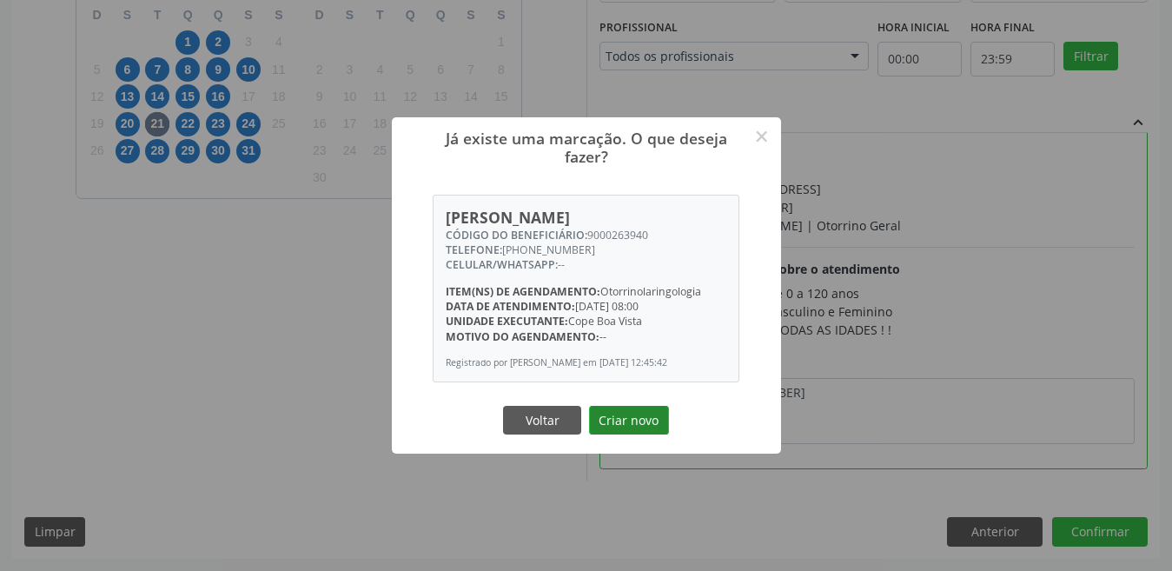
click at [610, 422] on button "Criar novo" at bounding box center [629, 421] width 80 height 30
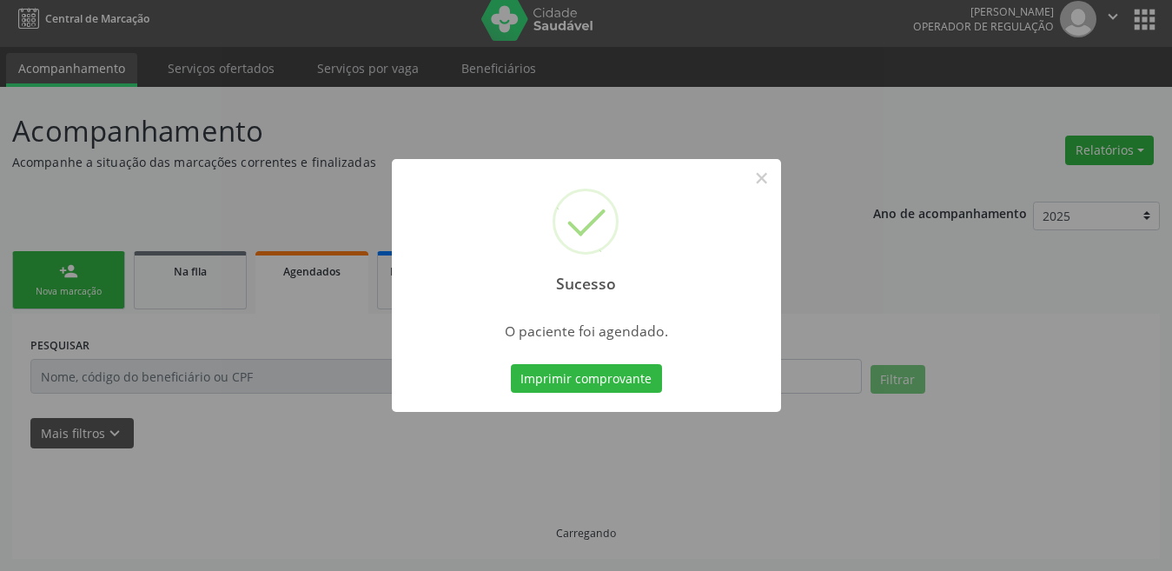
scroll to position [9, 0]
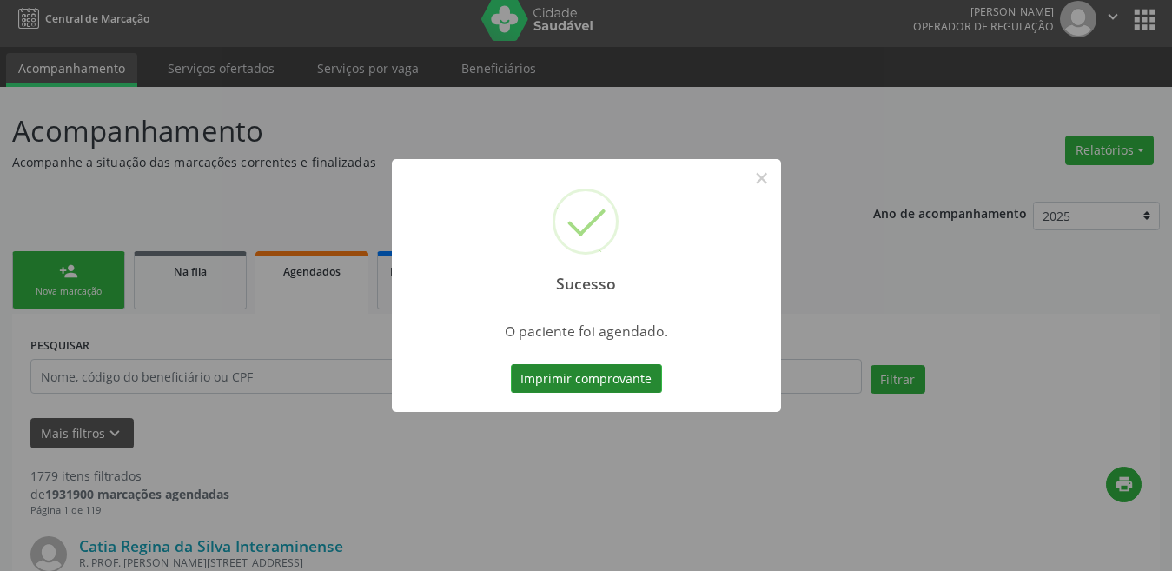
click at [571, 386] on button "Imprimir comprovante" at bounding box center [586, 379] width 151 height 30
